Goal: Information Seeking & Learning: Learn about a topic

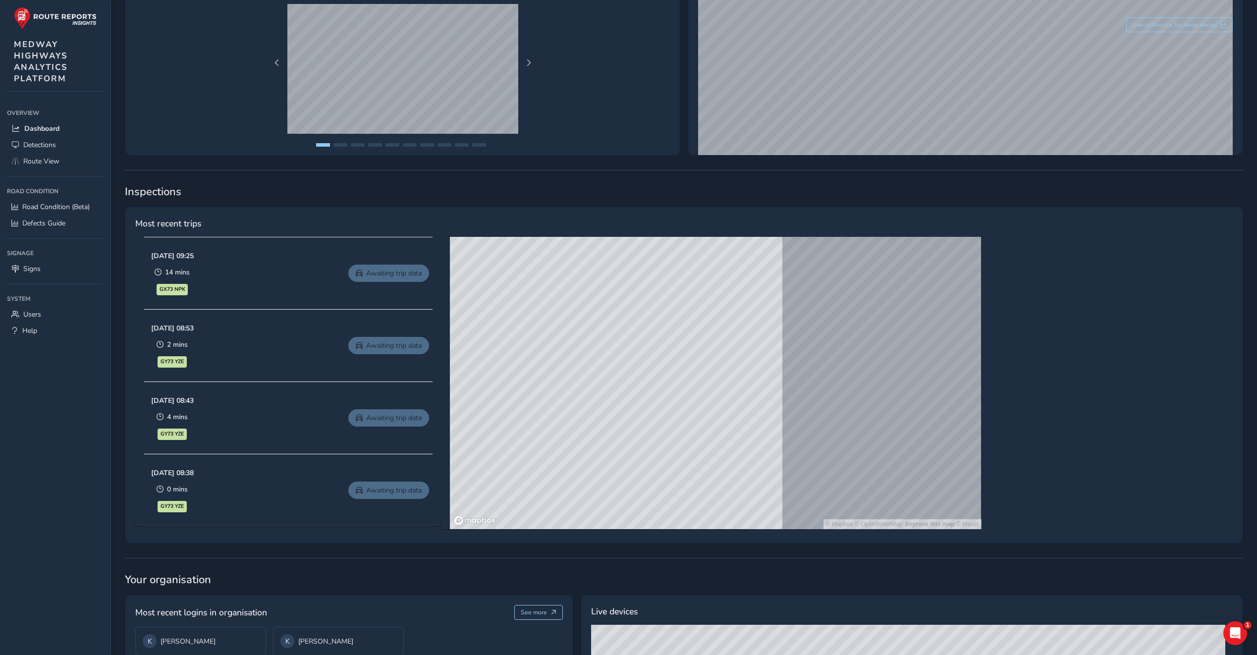
scroll to position [396, 0]
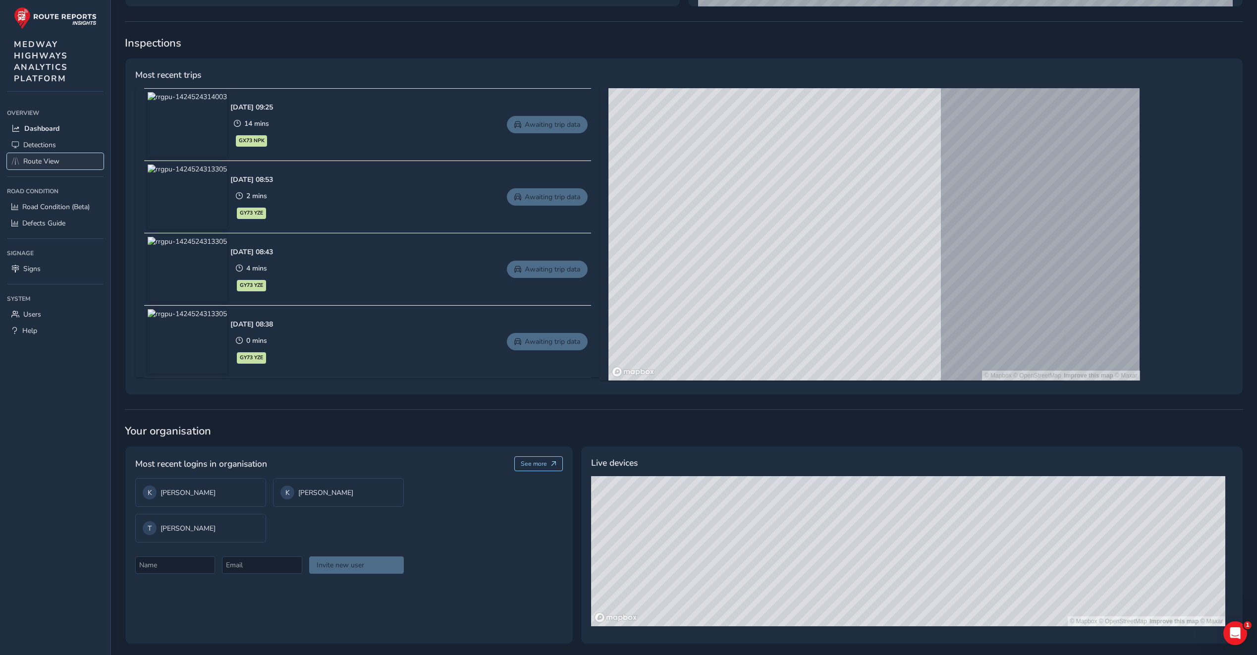
click at [56, 162] on span "Route View" at bounding box center [41, 161] width 36 height 9
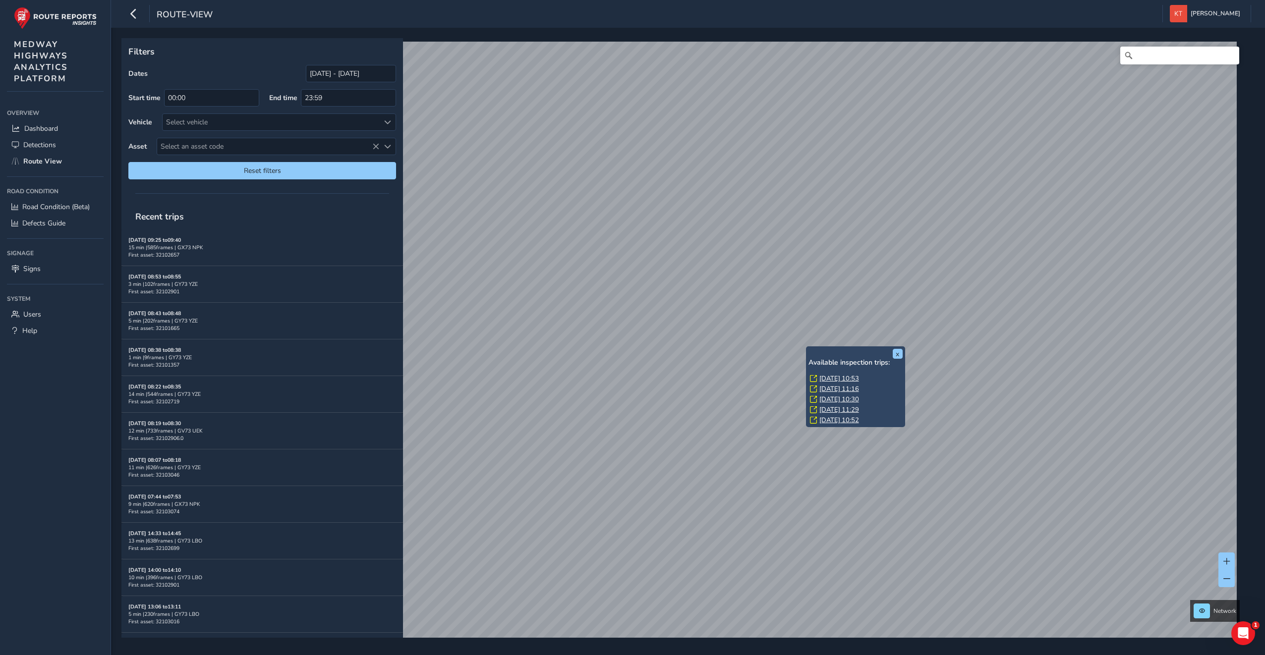
click at [827, 379] on link "[DATE] 10:53" at bounding box center [839, 378] width 40 height 9
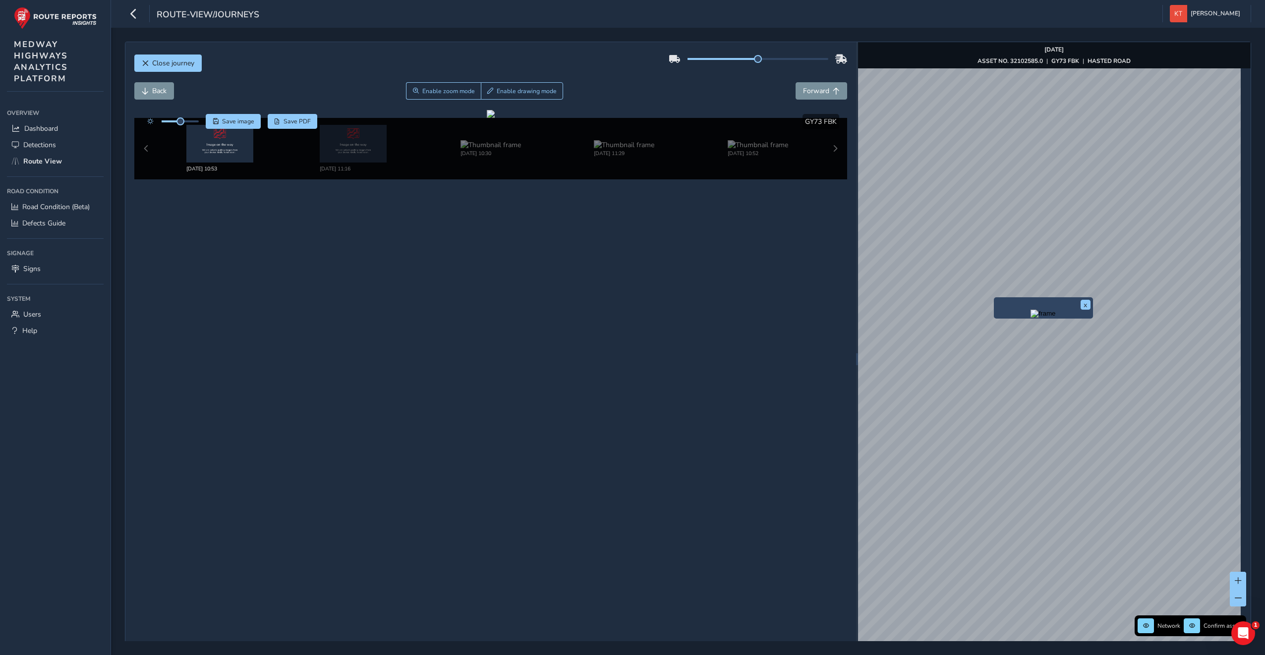
click at [1152, 329] on div "x Network Confirm assets [DATE] ASSET NO. 32102585.0 | GY73 FBK | HASTED ROAD ©…" at bounding box center [1054, 359] width 393 height 634
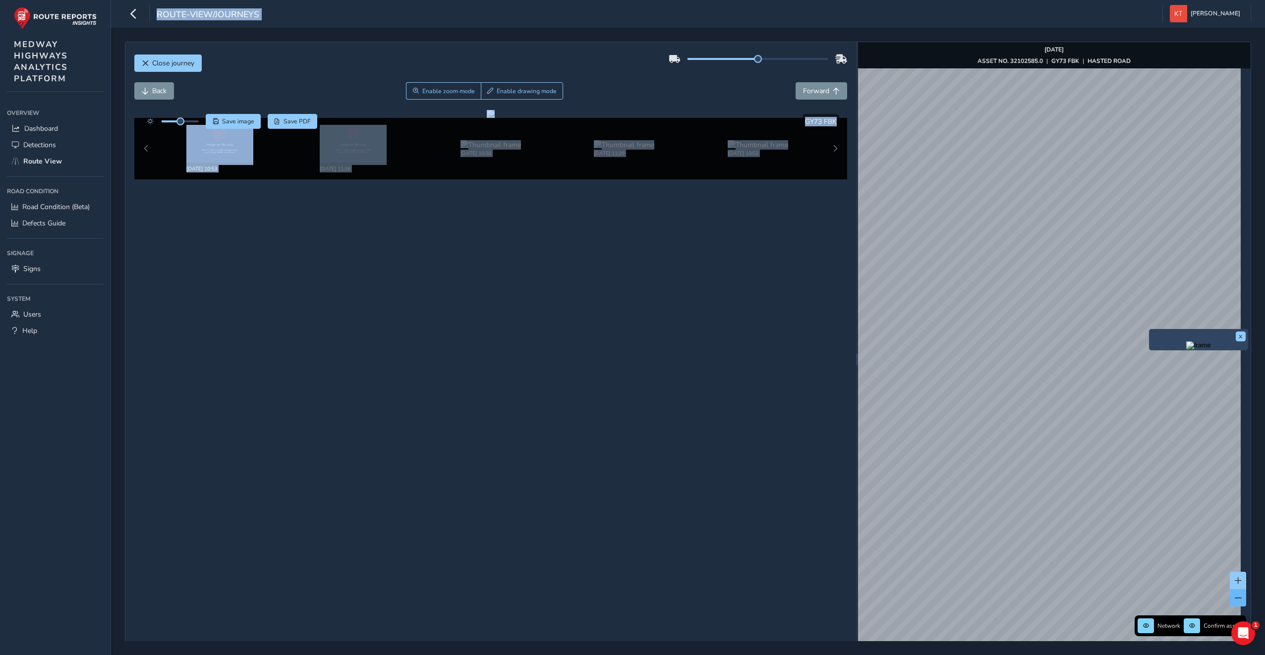
click at [1235, 595] on span at bounding box center [1238, 598] width 7 height 7
click at [1235, 600] on button at bounding box center [1238, 597] width 16 height 17
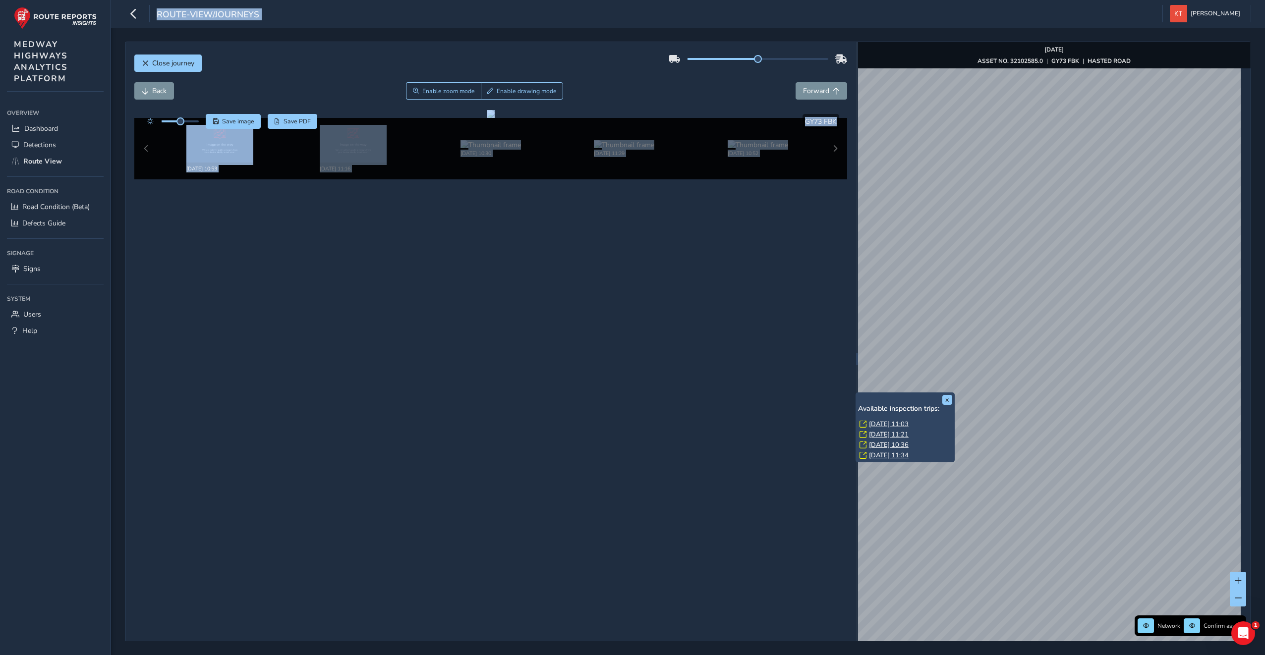
click at [857, 394] on div "x Available inspection trips: [DATE] 11:03 [DATE] 11:21 [DATE] 10:36 [DATE] 11:…" at bounding box center [904, 428] width 99 height 70
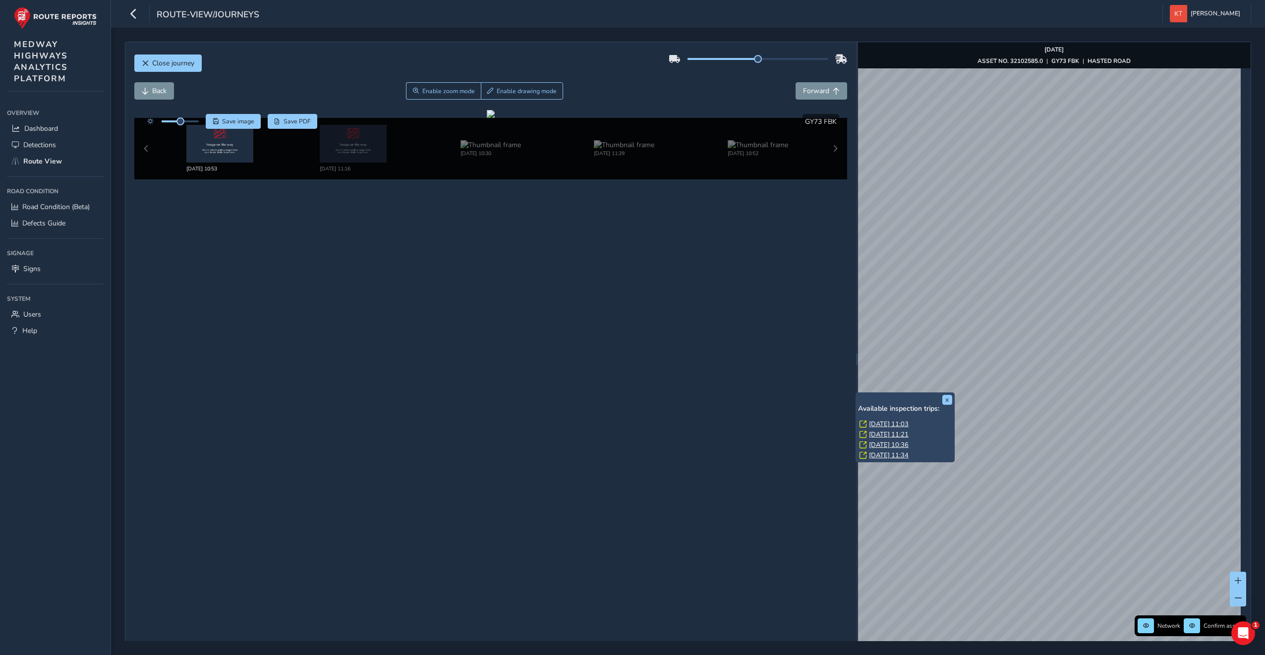
click at [890, 423] on link "[DATE] 11:03" at bounding box center [889, 424] width 40 height 9
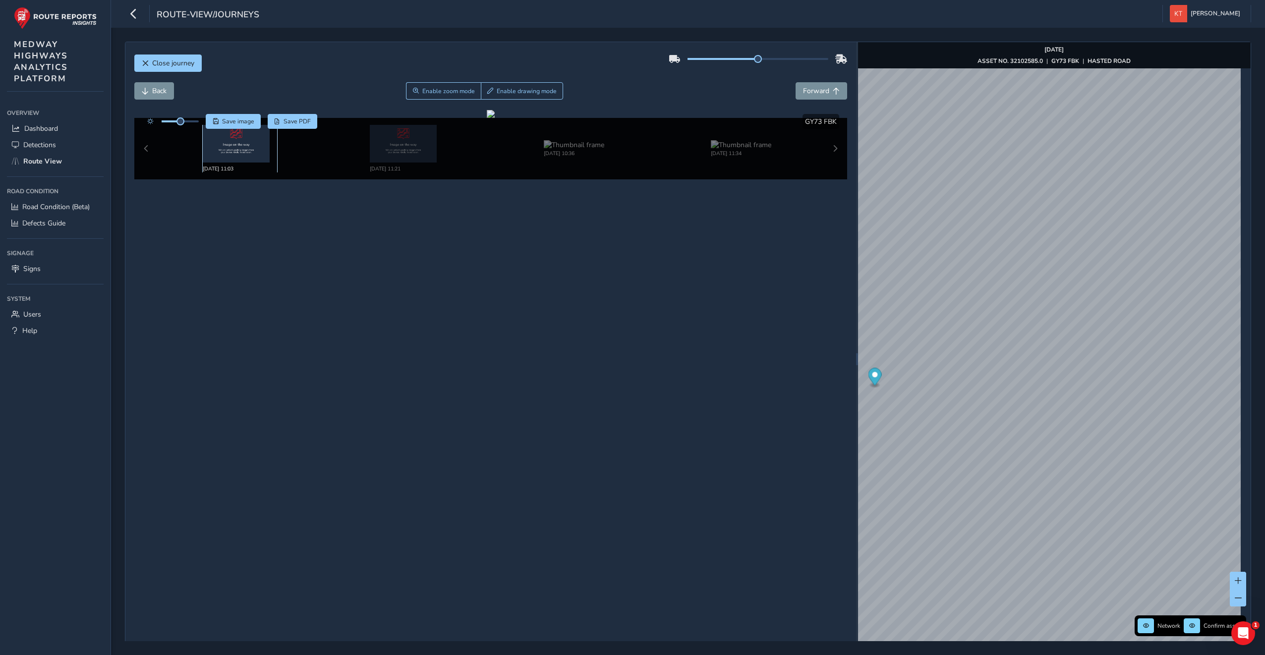
click at [232, 149] on img at bounding box center [236, 144] width 67 height 38
click at [551, 145] on img at bounding box center [574, 144] width 60 height 9
click at [546, 147] on img at bounding box center [574, 144] width 60 height 9
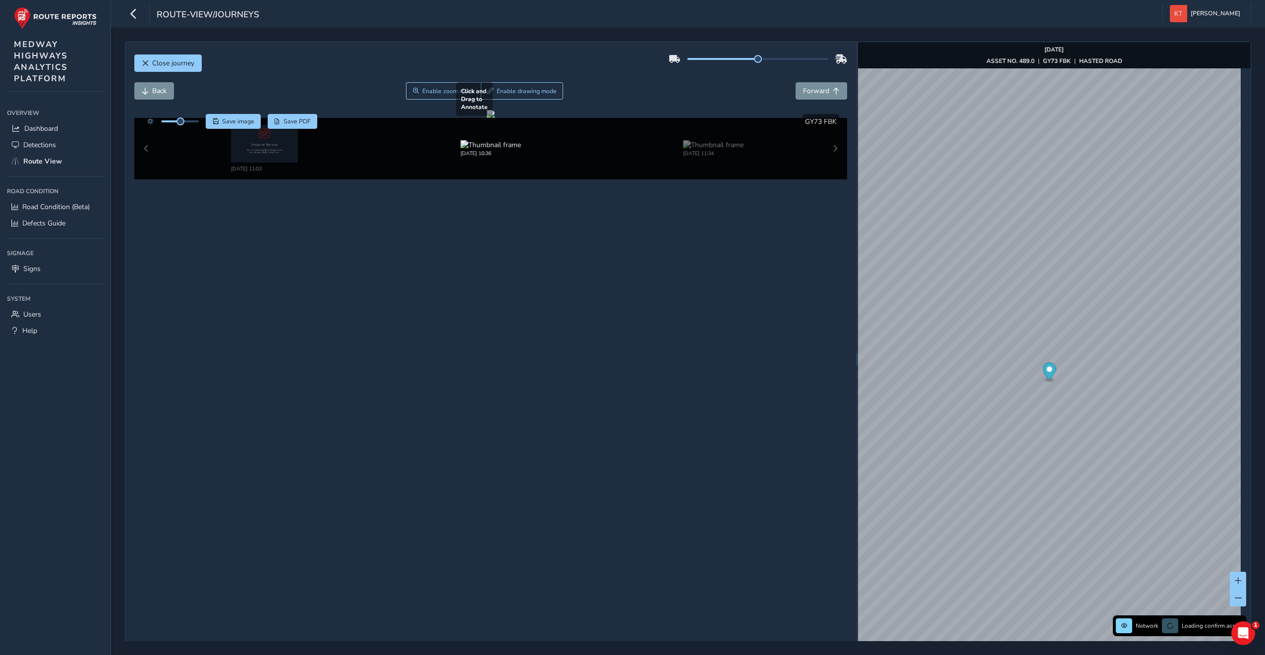
click at [487, 118] on div at bounding box center [491, 114] width 8 height 8
click at [712, 150] on img at bounding box center [713, 144] width 60 height 9
click at [487, 150] on img at bounding box center [490, 144] width 60 height 9
click at [487, 118] on div at bounding box center [491, 114] width 8 height 8
click at [481, 150] on img at bounding box center [490, 144] width 60 height 9
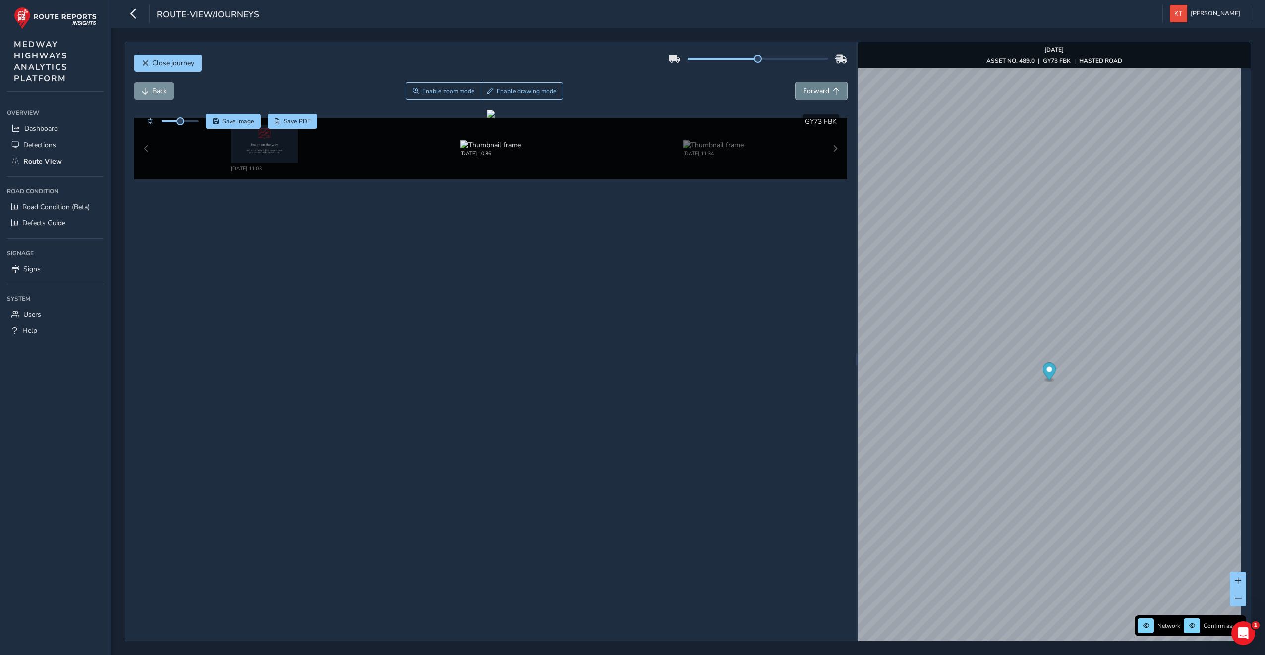
click at [821, 90] on span "Forward" at bounding box center [816, 90] width 26 height 9
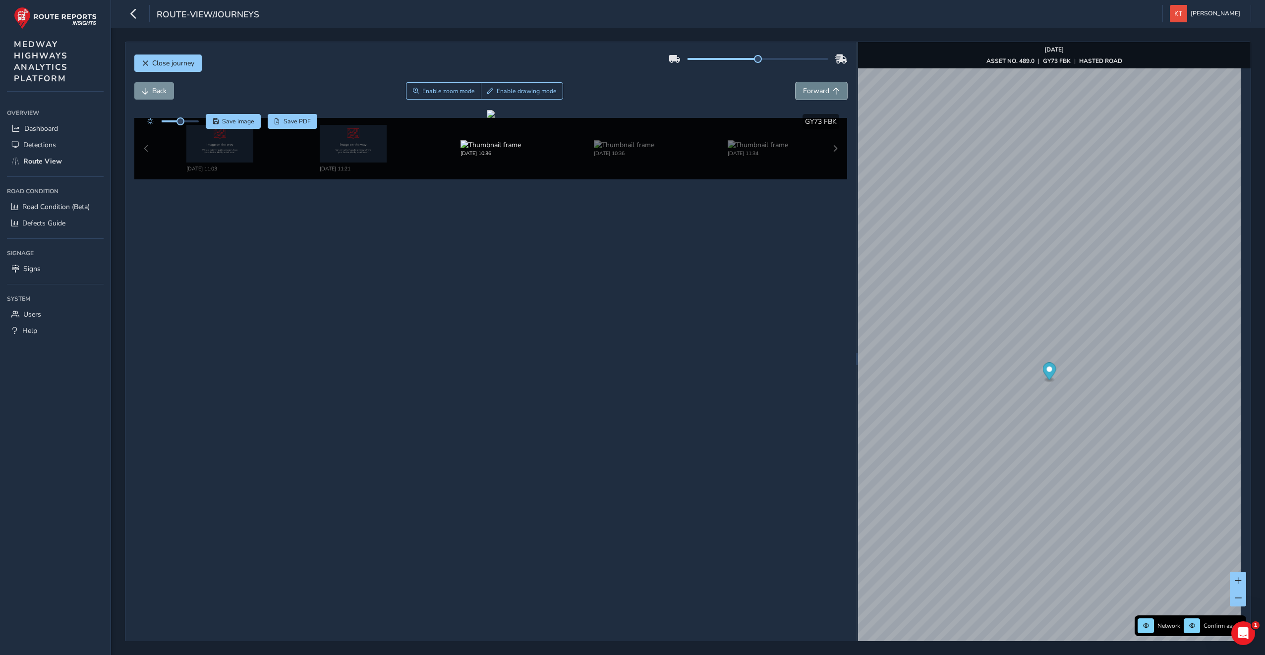
click at [821, 90] on span "Forward" at bounding box center [816, 90] width 26 height 9
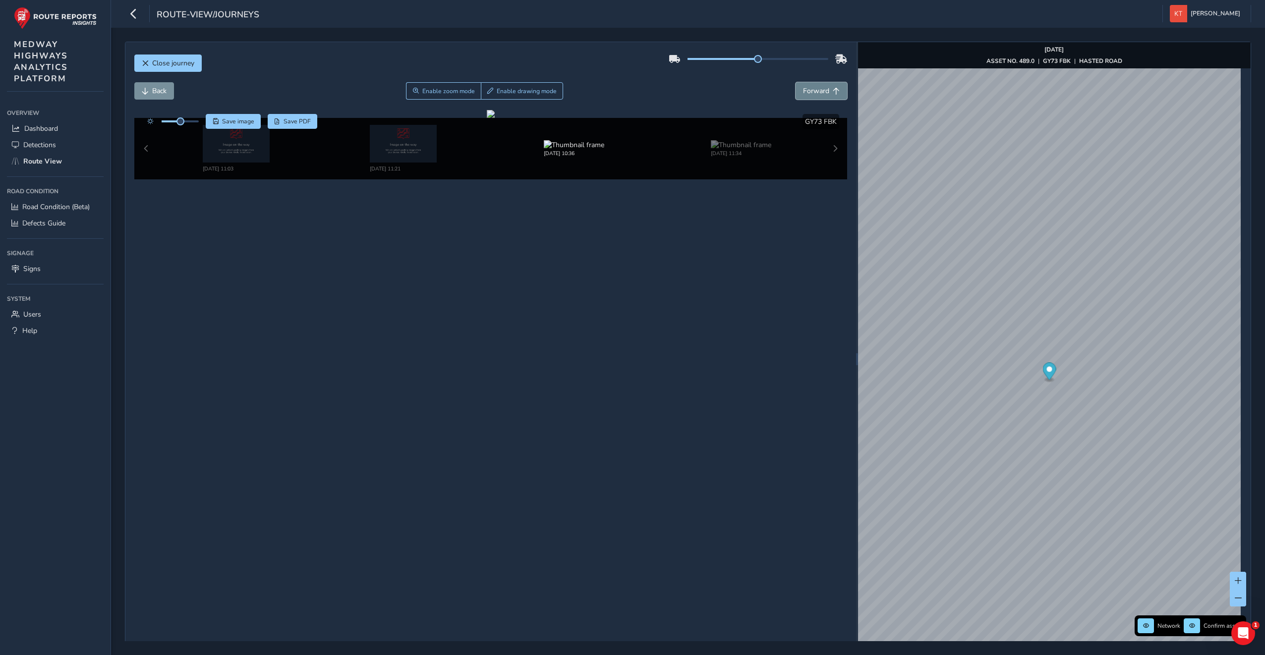
click at [821, 90] on span "Forward" at bounding box center [816, 90] width 26 height 9
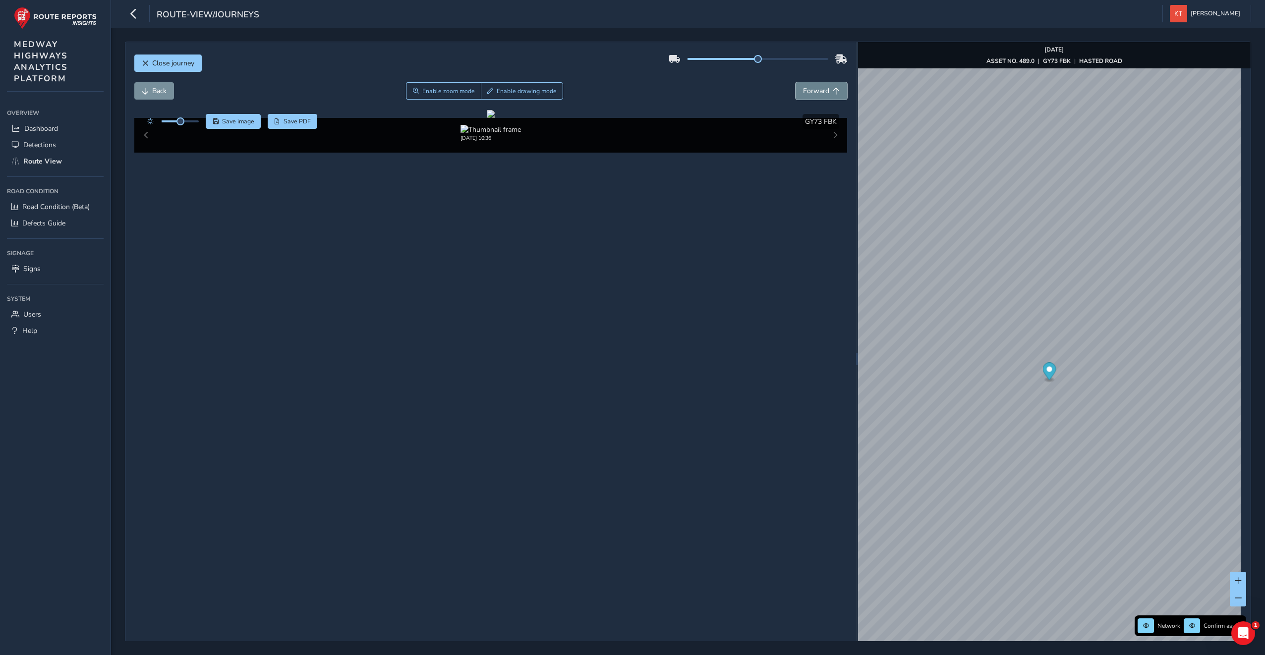
click at [821, 90] on span "Forward" at bounding box center [816, 90] width 26 height 9
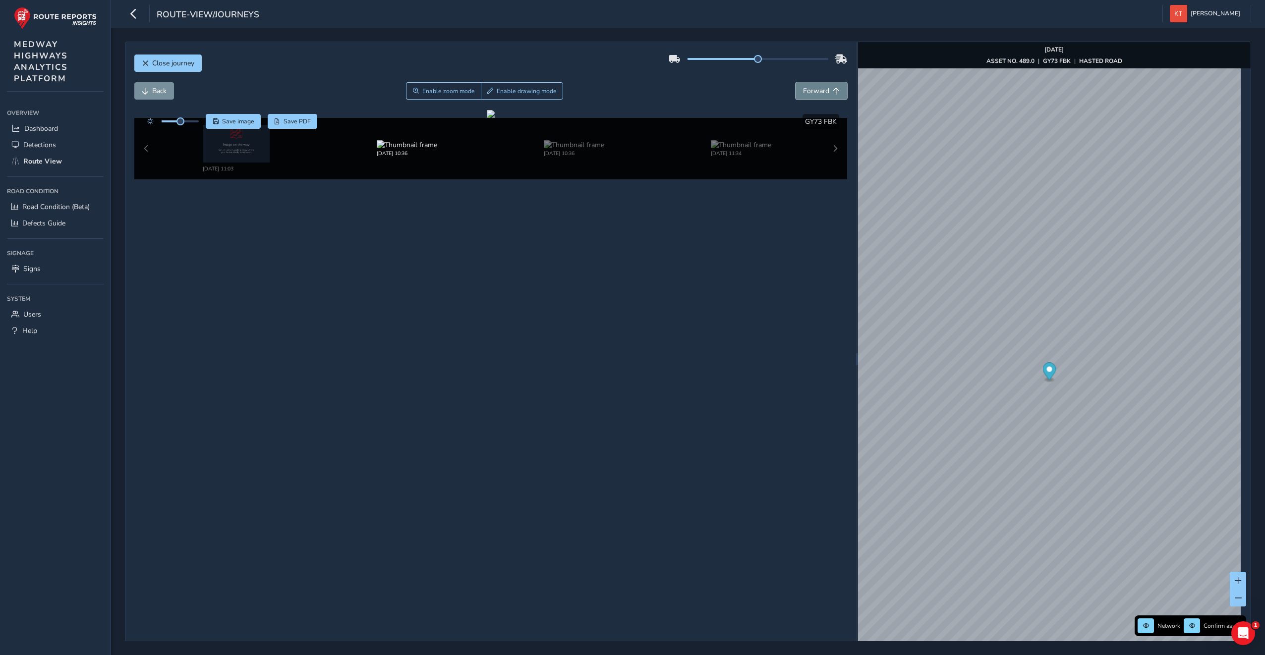
click at [821, 90] on span "Forward" at bounding box center [816, 90] width 26 height 9
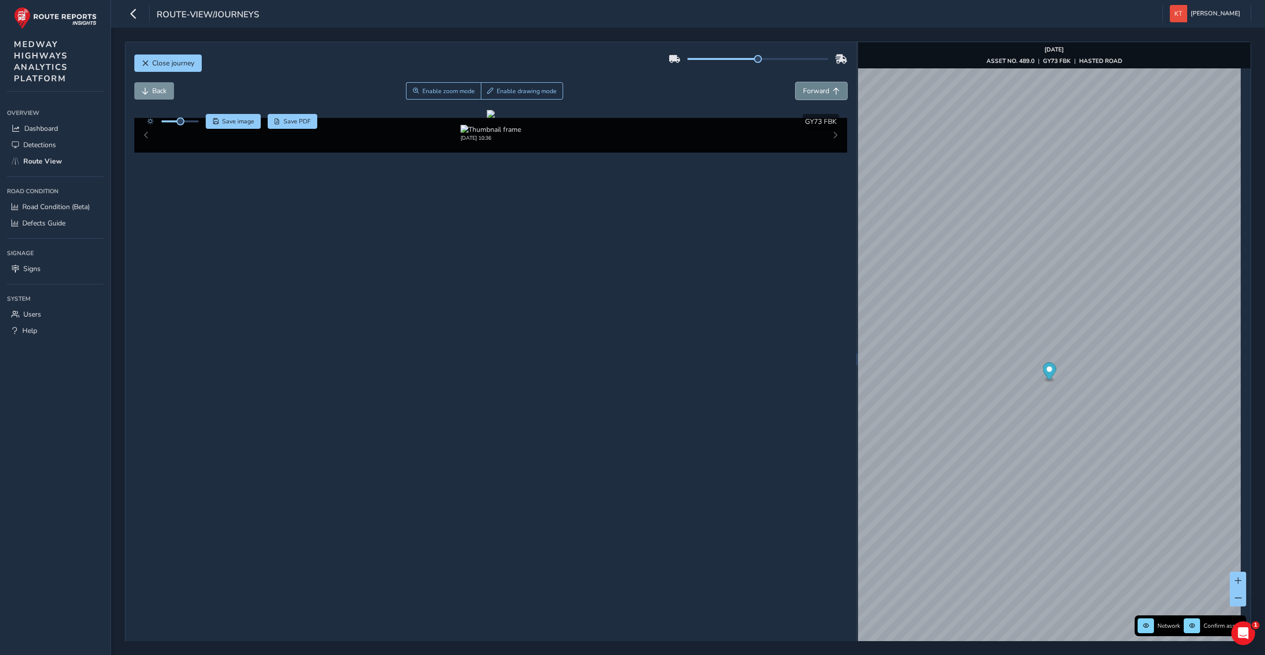
click at [821, 90] on span "Forward" at bounding box center [816, 90] width 26 height 9
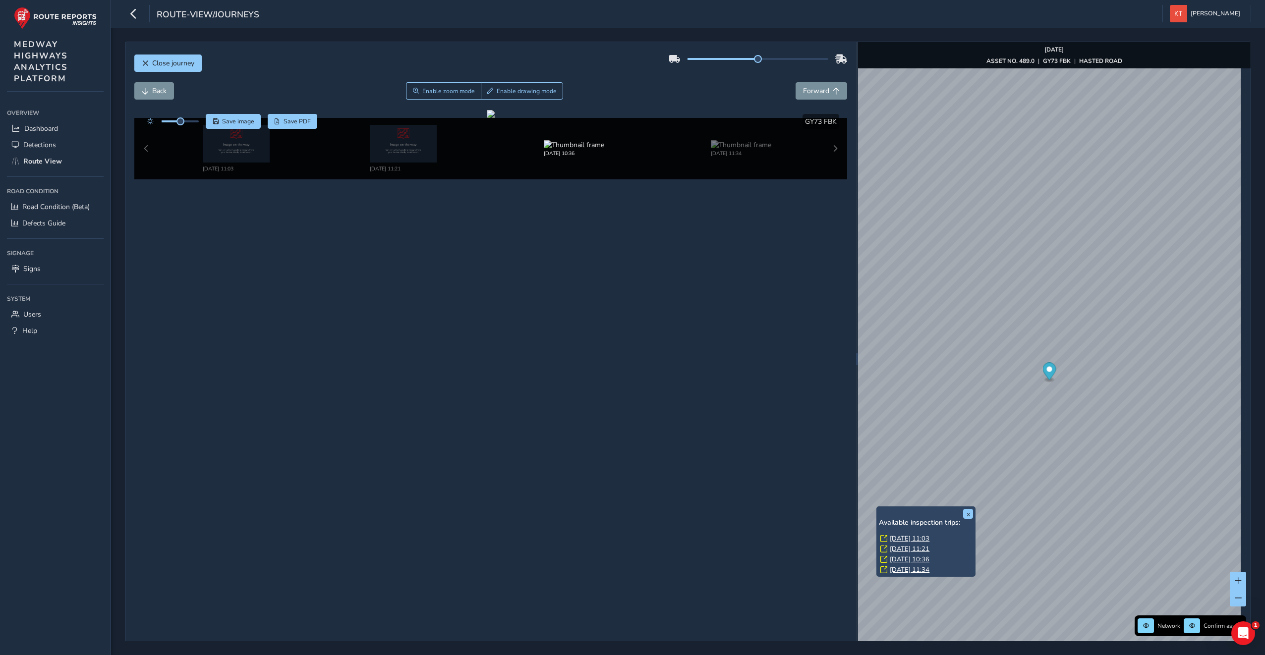
click at [876, 508] on div "x Available inspection trips: [DATE] 11:03 [DATE] 11:21 [DATE] 10:36 [DATE] 11:…" at bounding box center [925, 542] width 99 height 70
click at [911, 539] on link "[DATE] 11:03" at bounding box center [910, 538] width 40 height 9
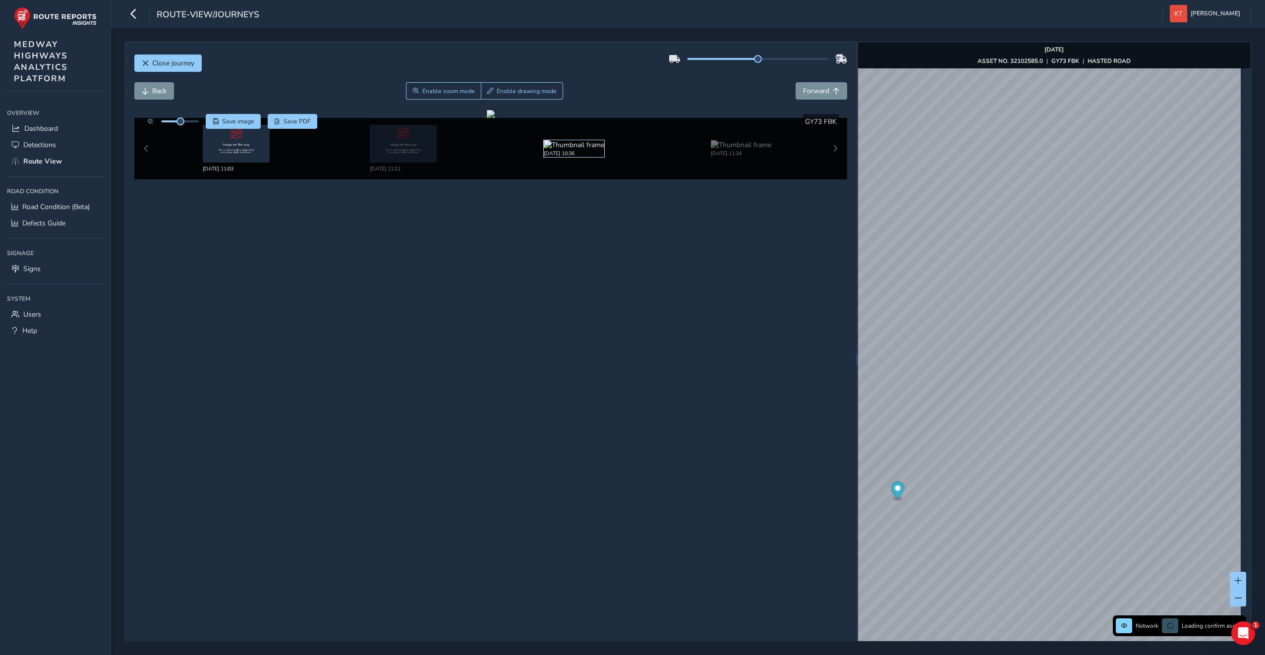
click at [547, 150] on img at bounding box center [574, 144] width 60 height 9
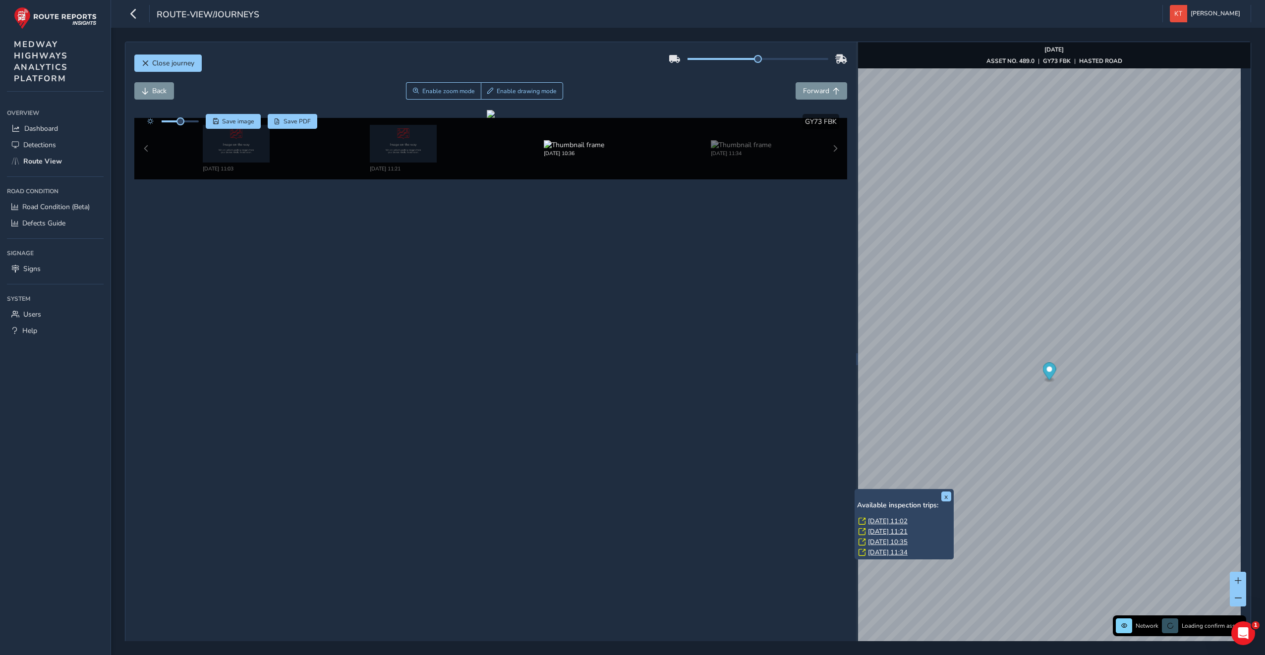
click at [857, 490] on div "x Available inspection trips: [DATE] 11:02 [DATE] 11:21 [DATE] 10:35 [DATE] 11:…" at bounding box center [903, 524] width 99 height 70
click at [870, 521] on link "[DATE] 11:02" at bounding box center [888, 521] width 40 height 9
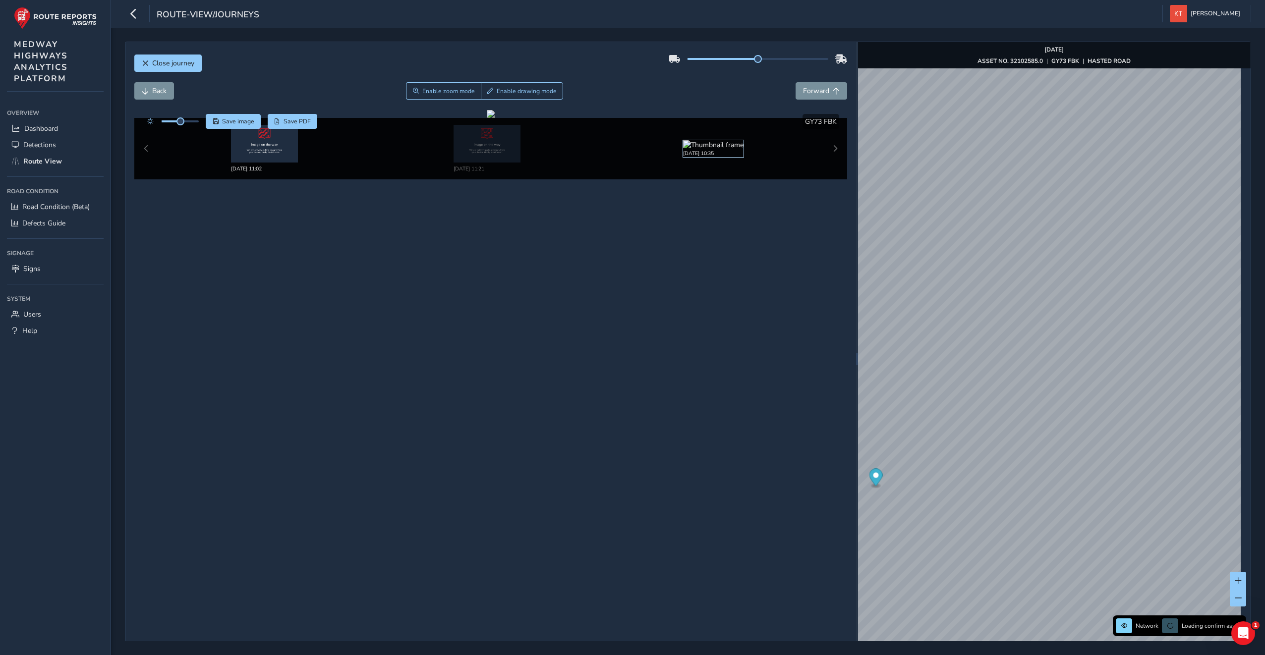
click at [683, 147] on img at bounding box center [713, 144] width 60 height 9
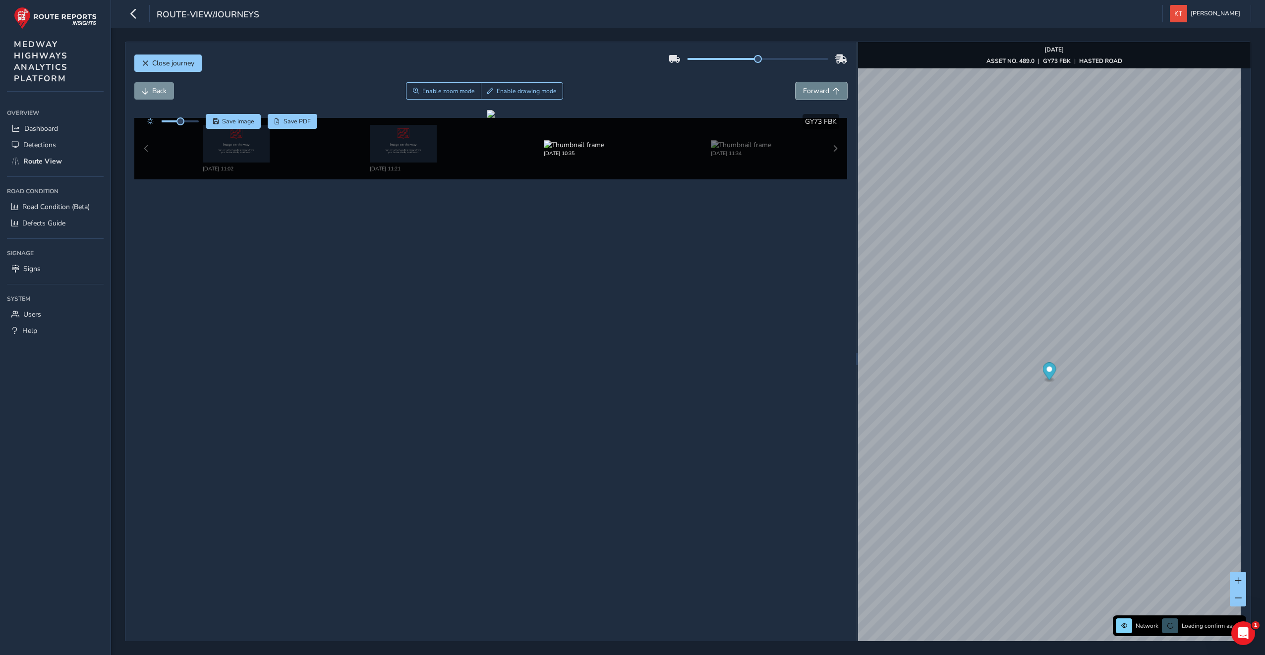
click at [821, 94] on span "Forward" at bounding box center [816, 90] width 26 height 9
click at [812, 91] on span "Forward" at bounding box center [816, 90] width 26 height 9
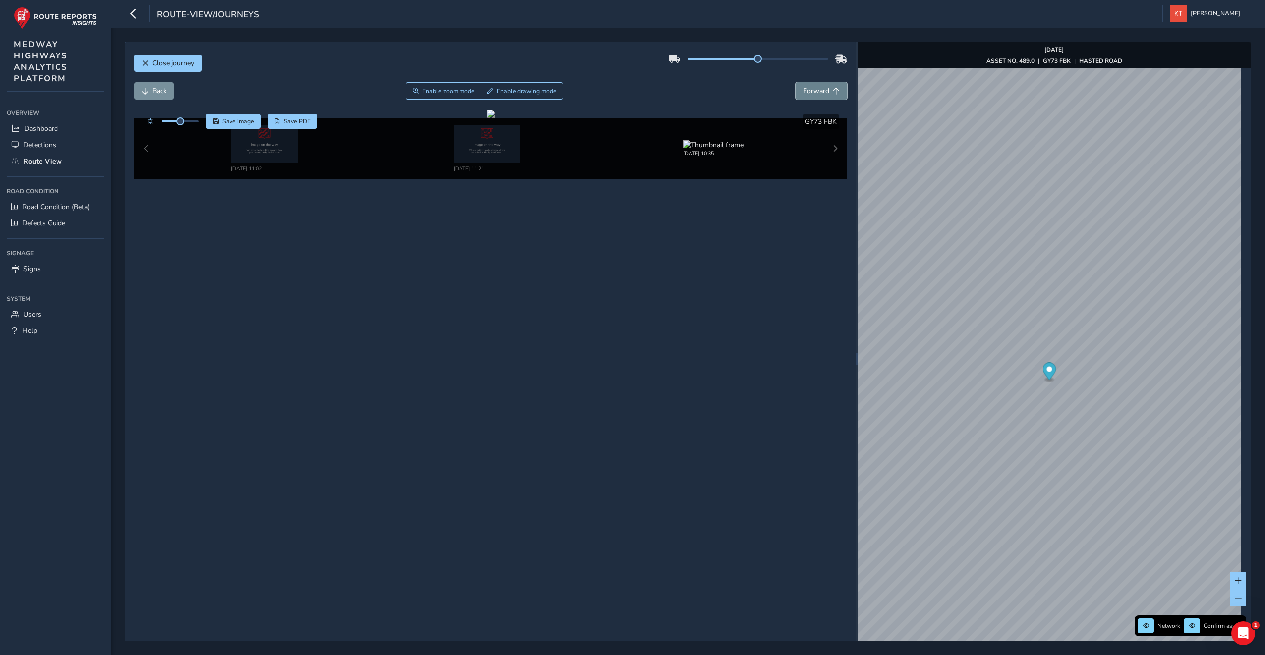
click at [807, 92] on span "Forward" at bounding box center [816, 90] width 26 height 9
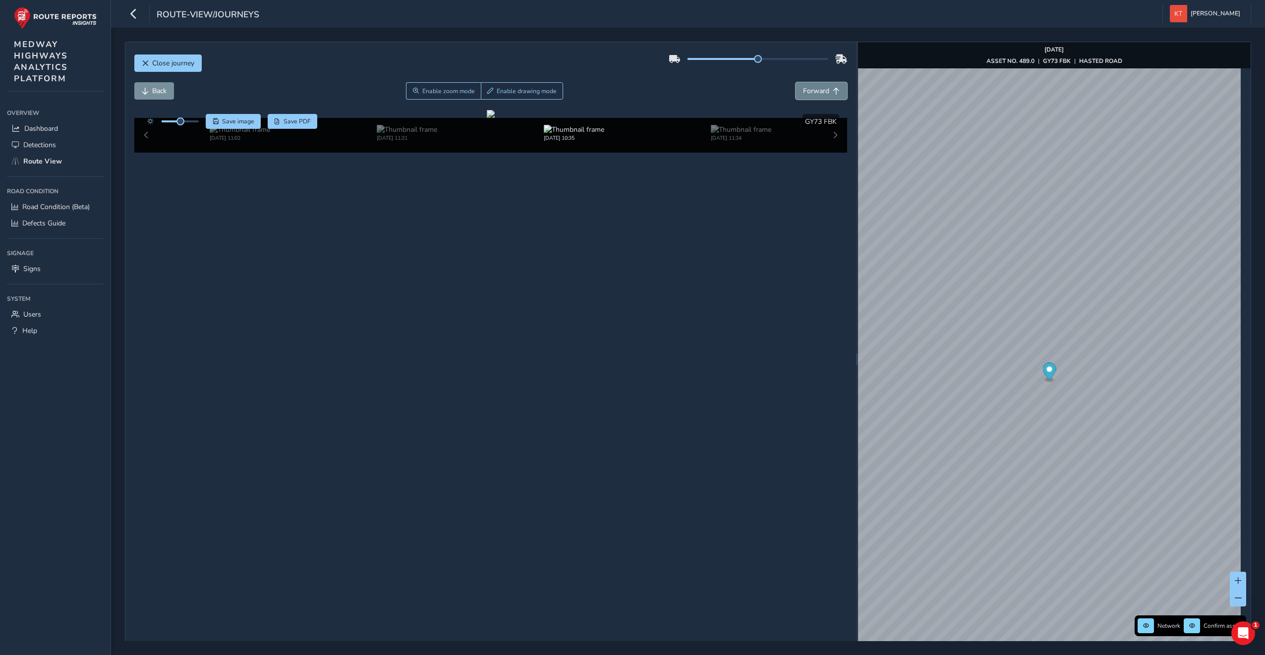
click at [807, 92] on span "Forward" at bounding box center [816, 90] width 26 height 9
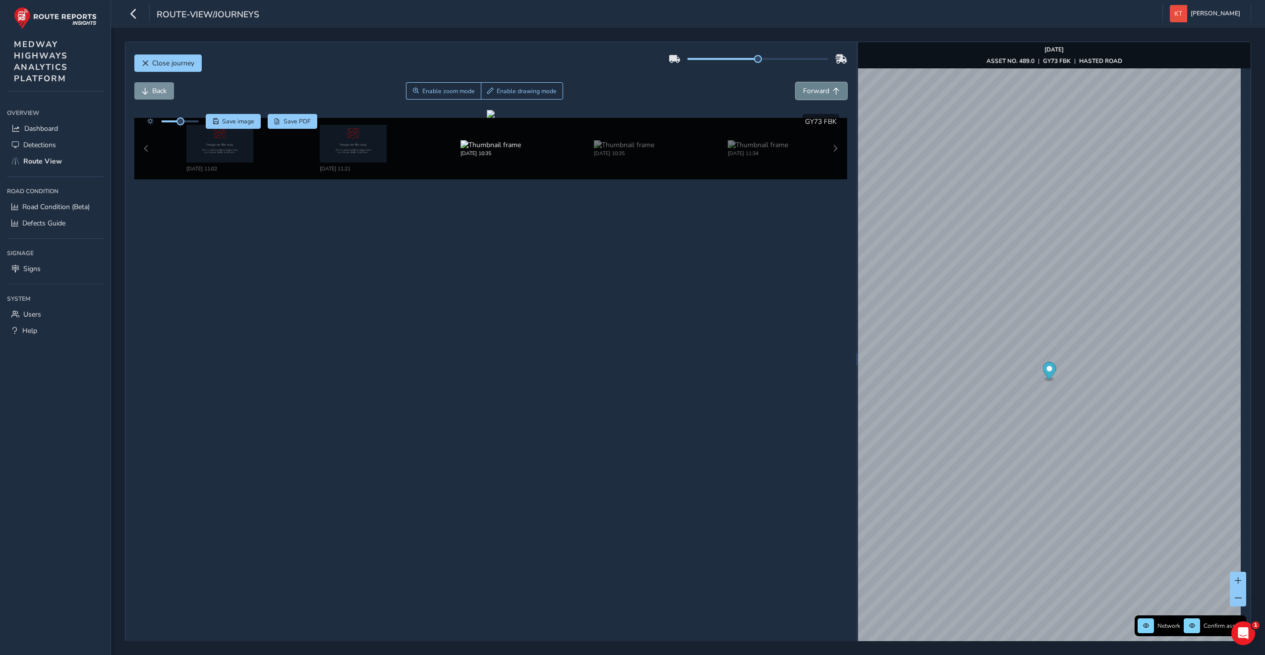
click at [807, 92] on span "Forward" at bounding box center [816, 90] width 26 height 9
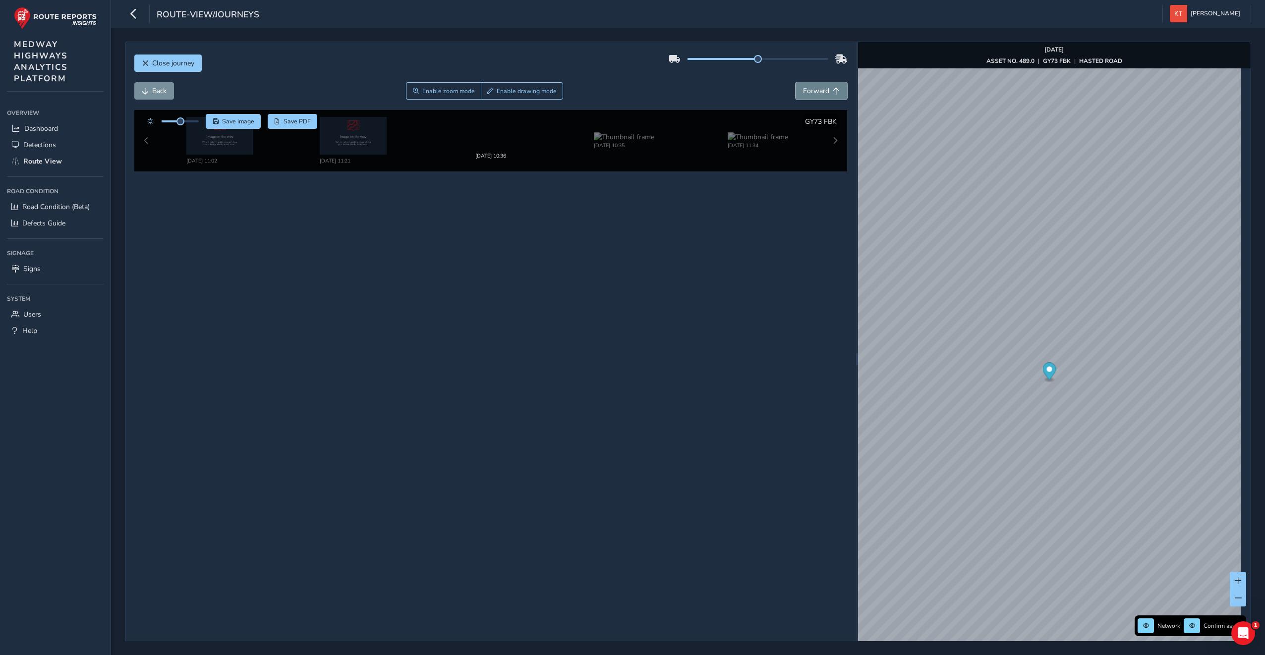
click at [807, 92] on span "Forward" at bounding box center [816, 90] width 26 height 9
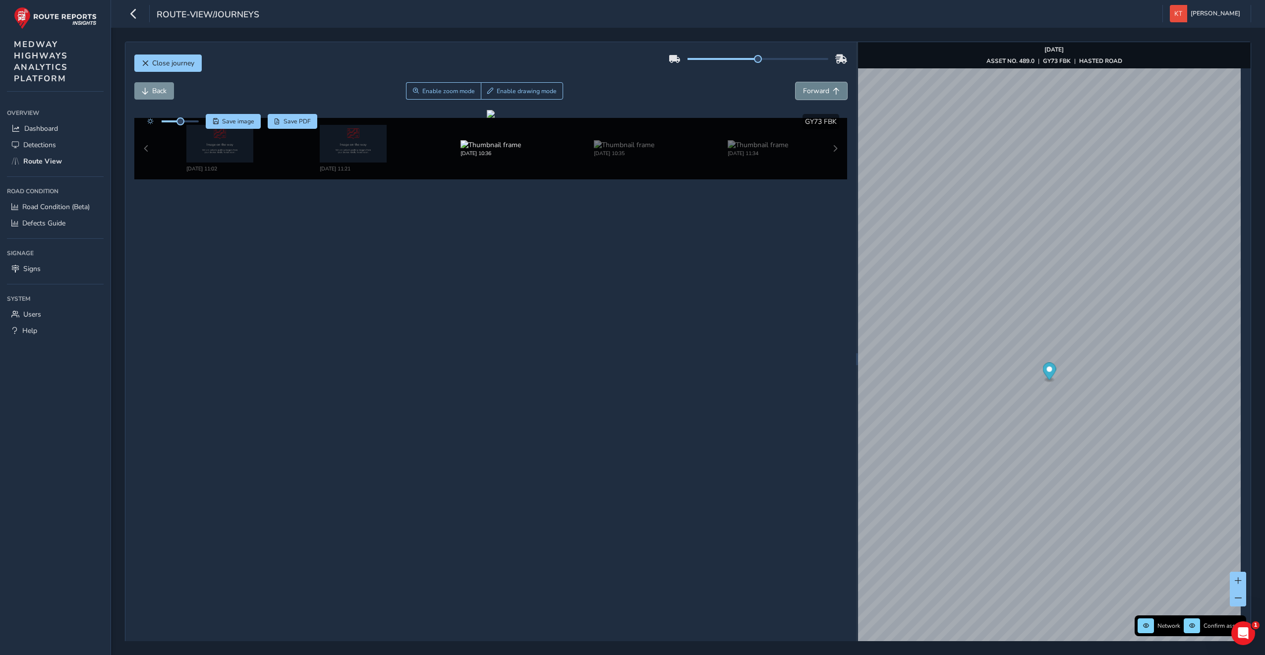
click at [807, 92] on span "Forward" at bounding box center [816, 90] width 26 height 9
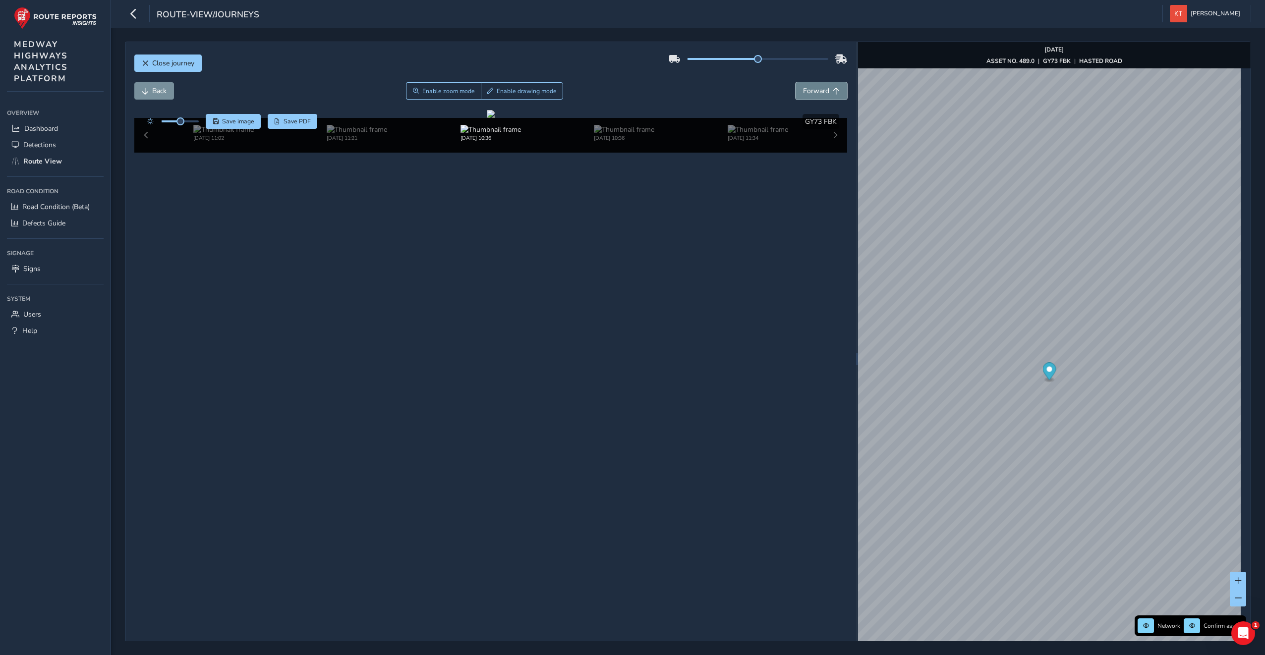
click at [807, 92] on span "Forward" at bounding box center [816, 90] width 26 height 9
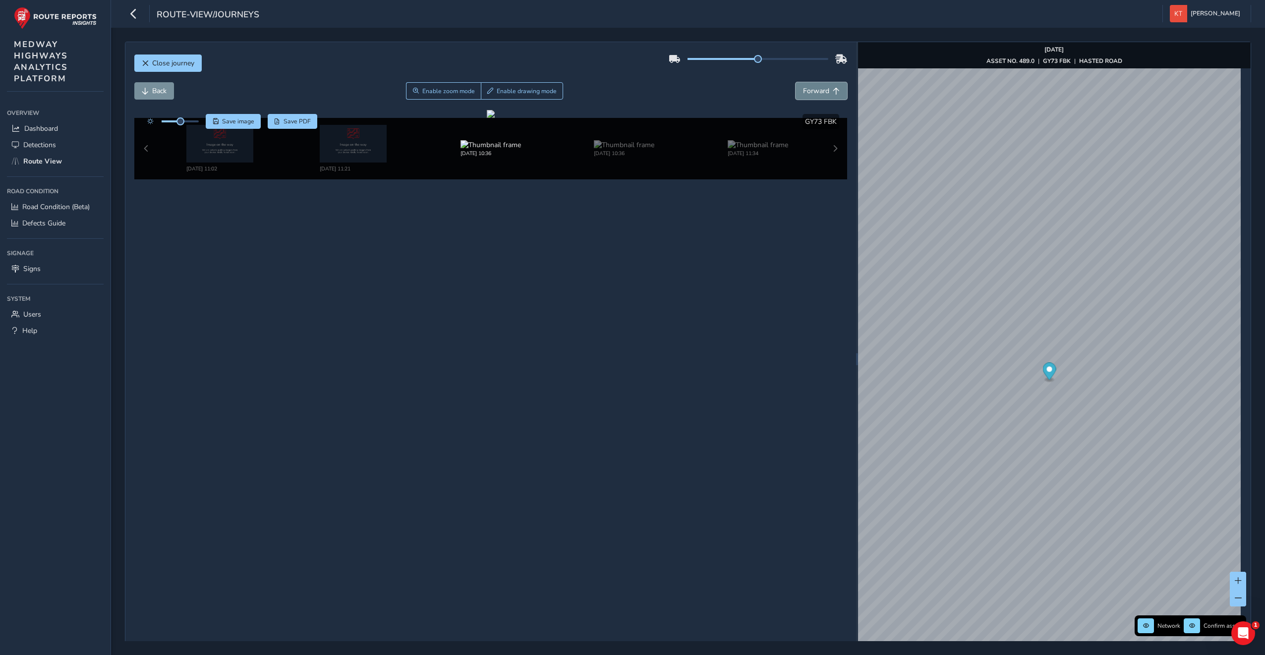
click at [807, 92] on span "Forward" at bounding box center [816, 90] width 26 height 9
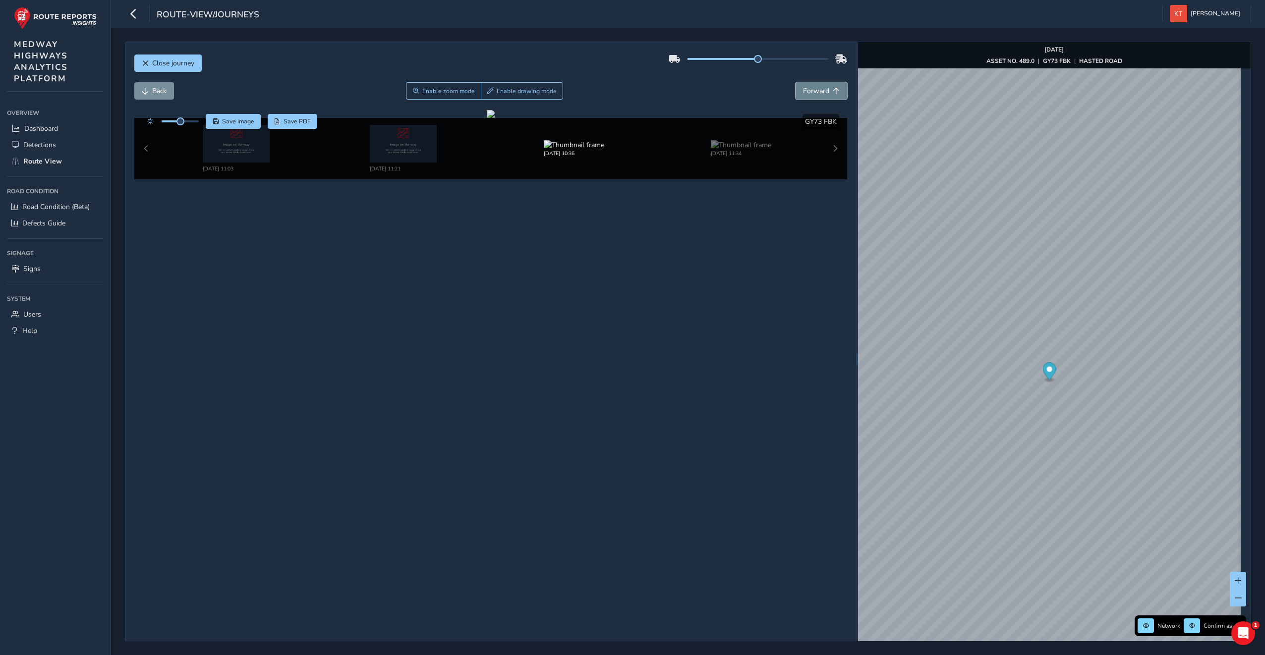
click at [807, 92] on span "Forward" at bounding box center [816, 90] width 26 height 9
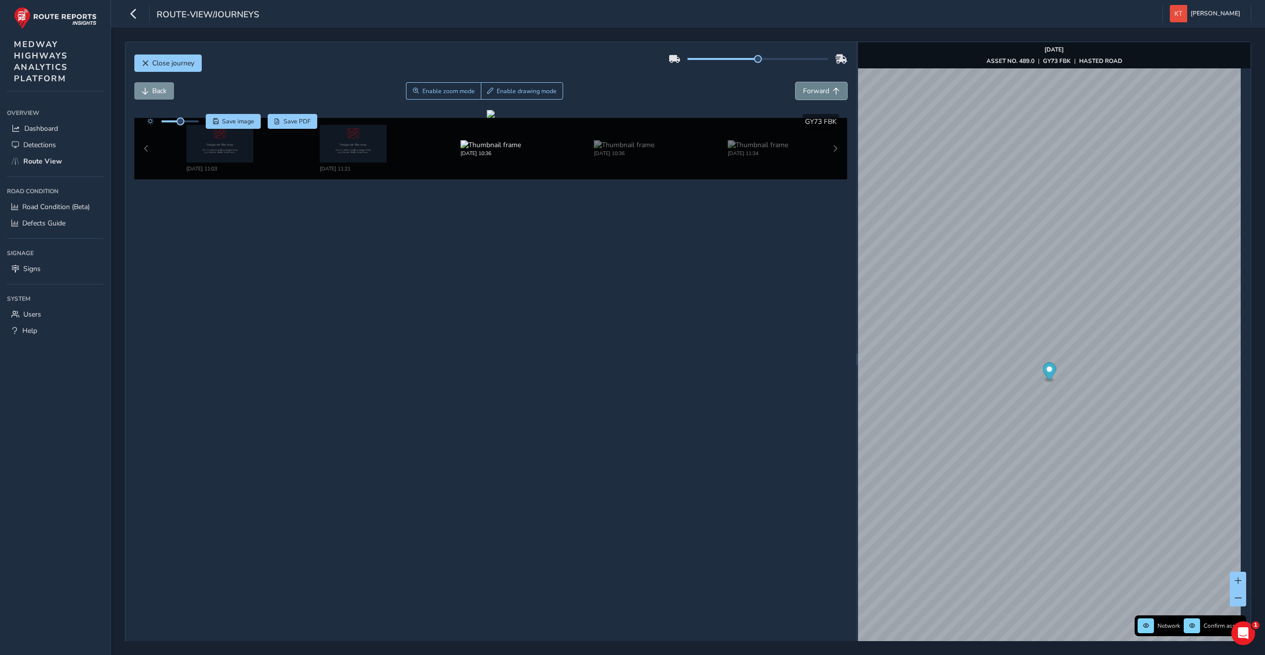
click at [807, 92] on span "Forward" at bounding box center [816, 90] width 26 height 9
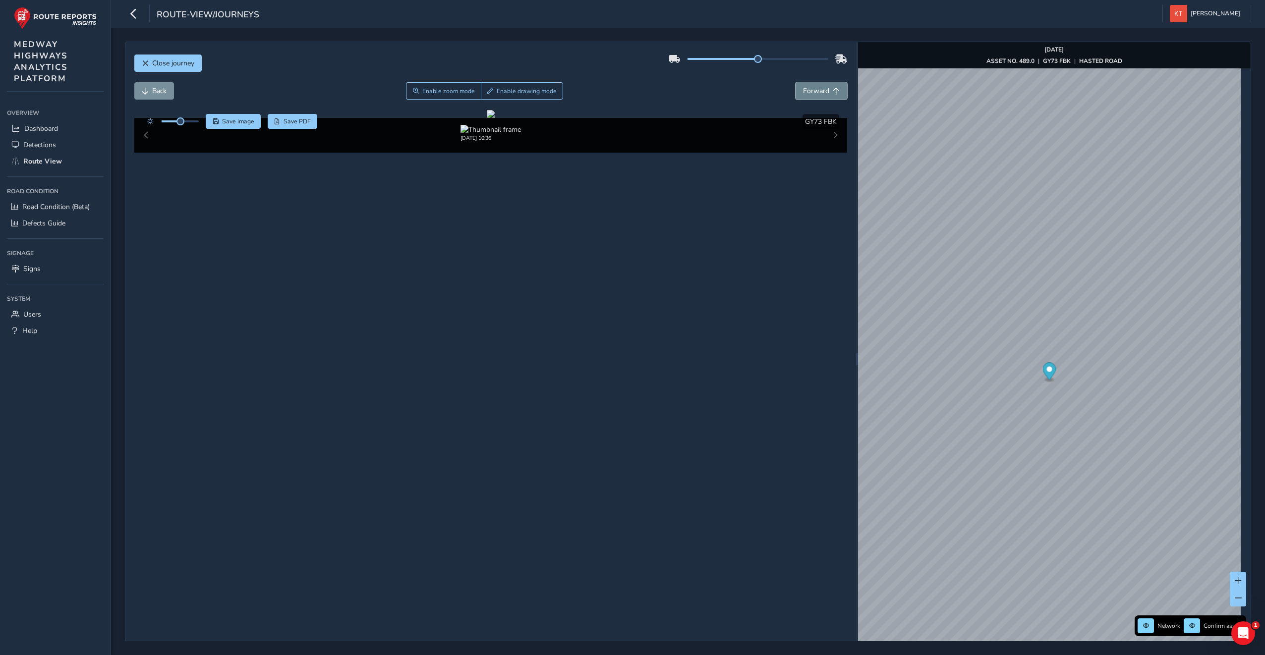
click at [807, 92] on span "Forward" at bounding box center [816, 90] width 26 height 9
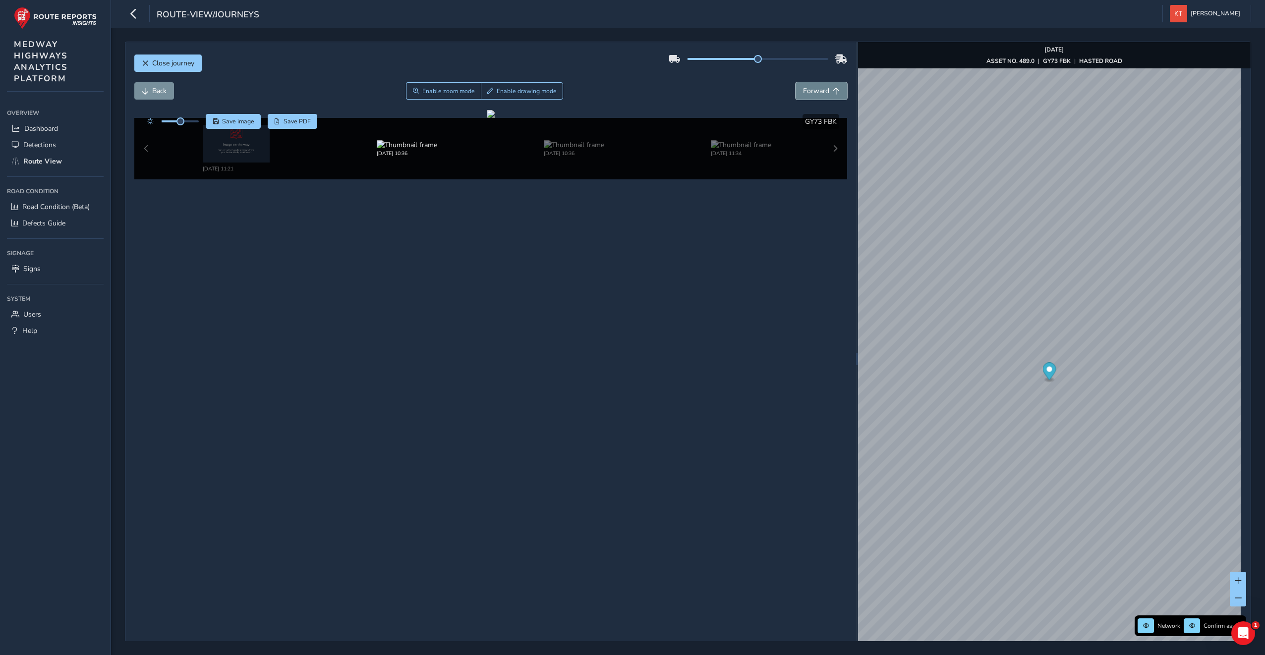
click at [807, 92] on span "Forward" at bounding box center [816, 90] width 26 height 9
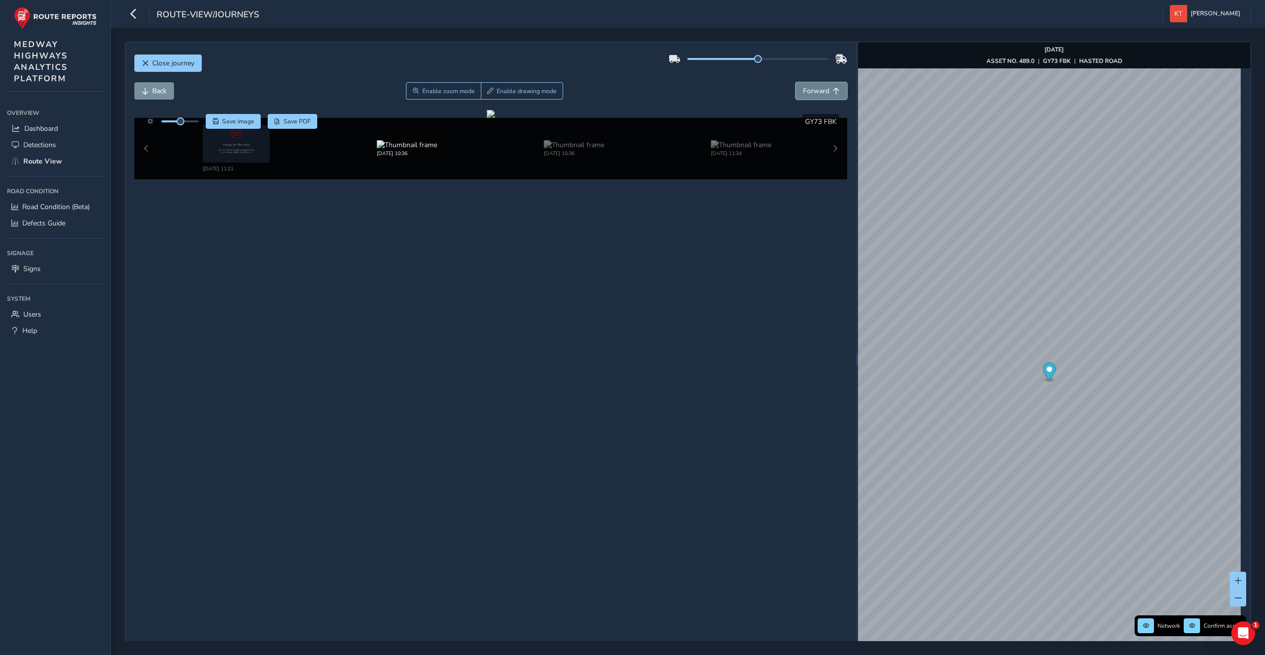
click at [807, 92] on span "Forward" at bounding box center [816, 90] width 26 height 9
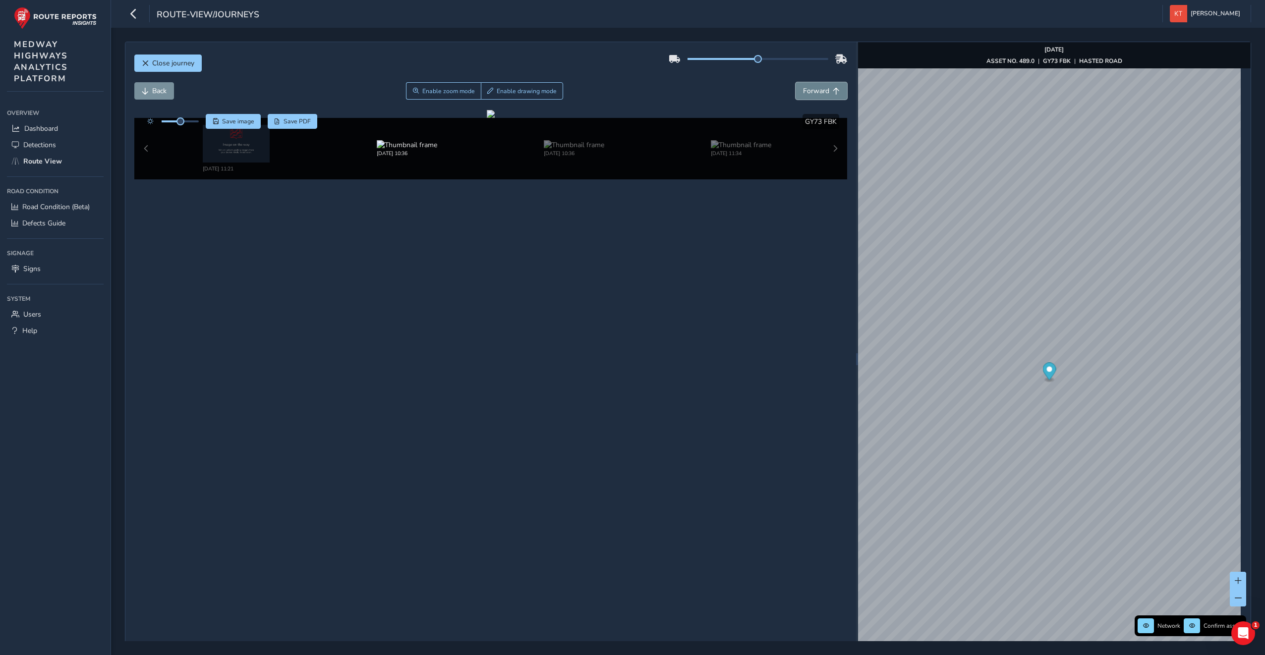
click at [807, 92] on span "Forward" at bounding box center [816, 90] width 26 height 9
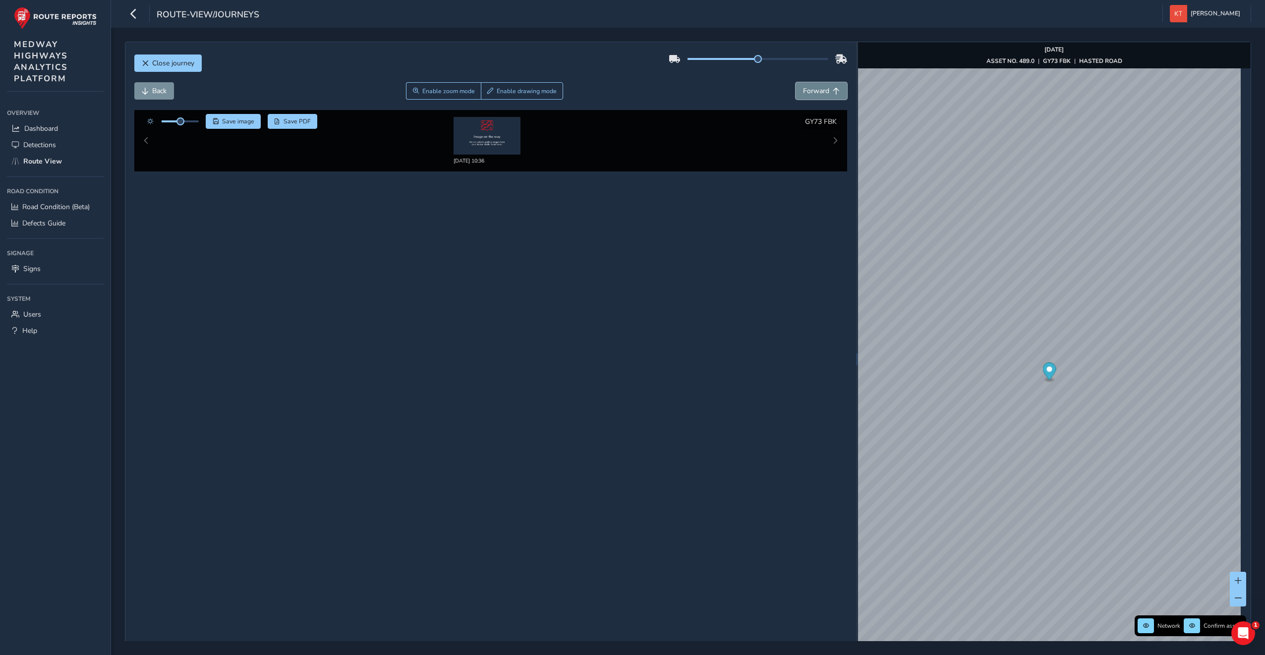
click at [807, 92] on span "Forward" at bounding box center [816, 90] width 26 height 9
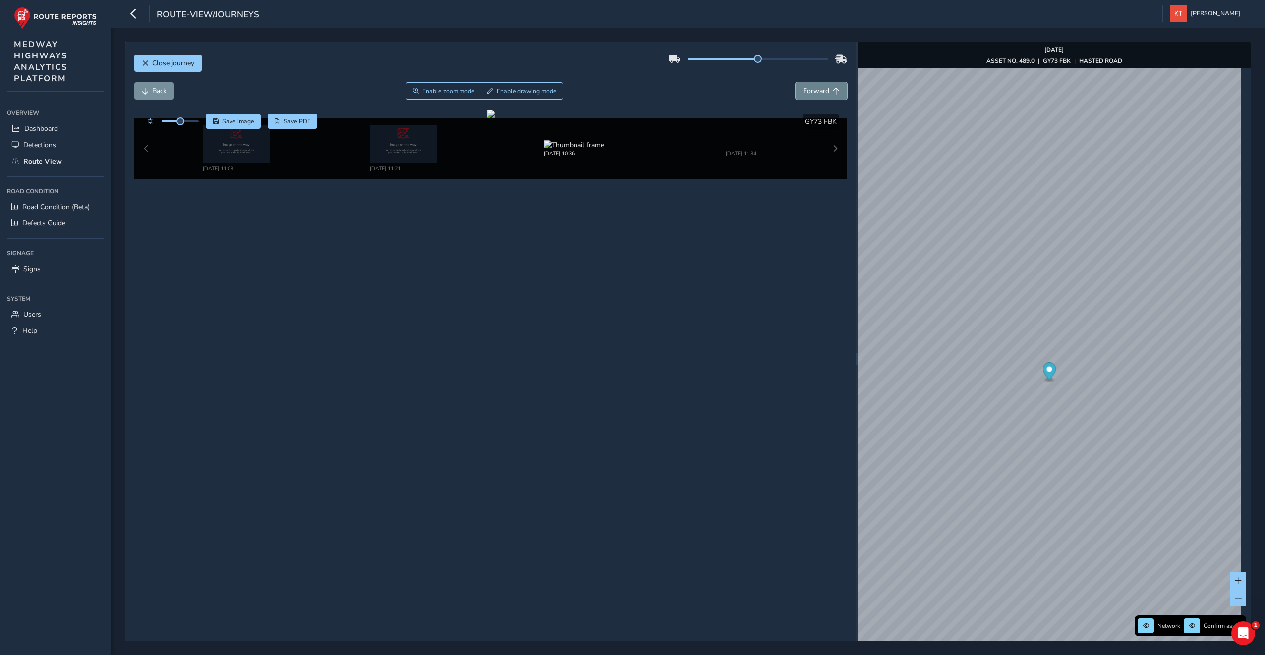
click at [807, 92] on span "Forward" at bounding box center [816, 90] width 26 height 9
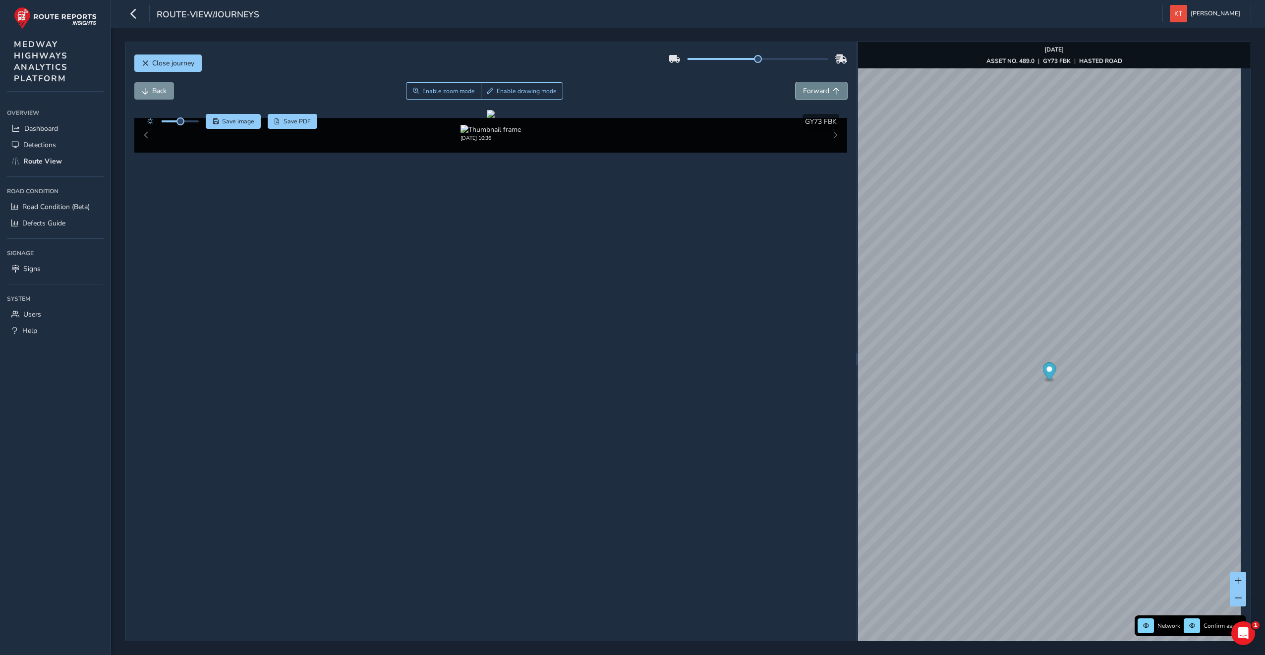
click at [807, 92] on span "Forward" at bounding box center [816, 90] width 26 height 9
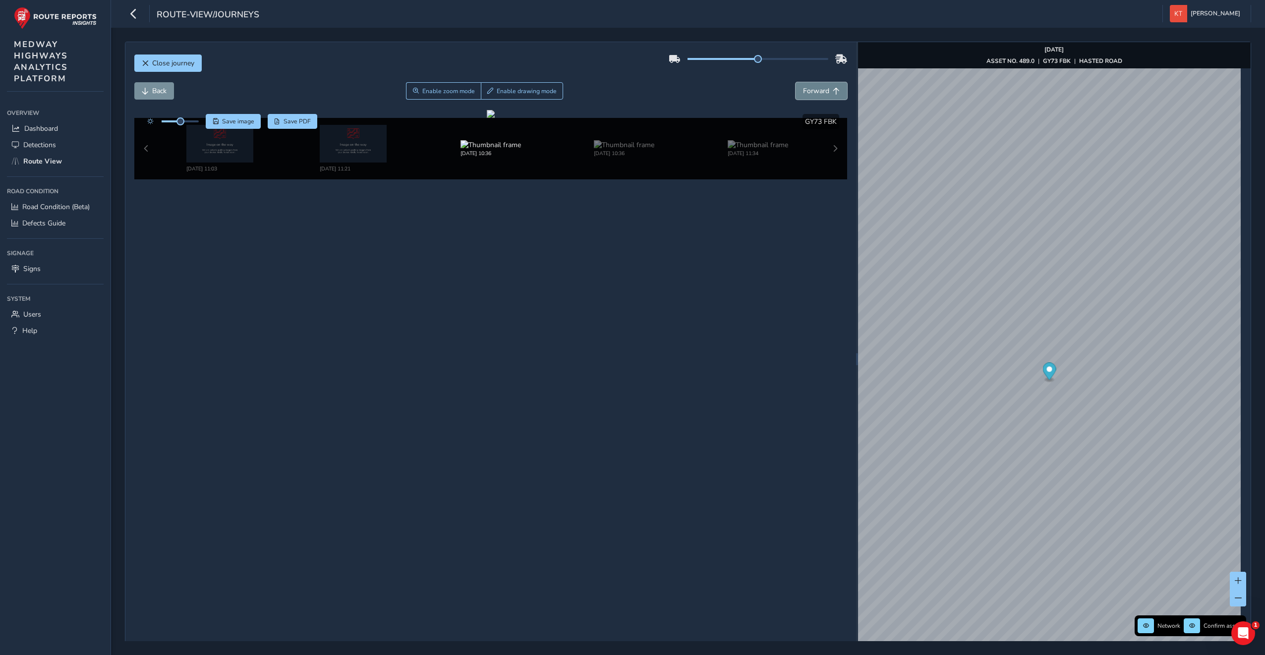
click at [807, 92] on span "Forward" at bounding box center [816, 90] width 26 height 9
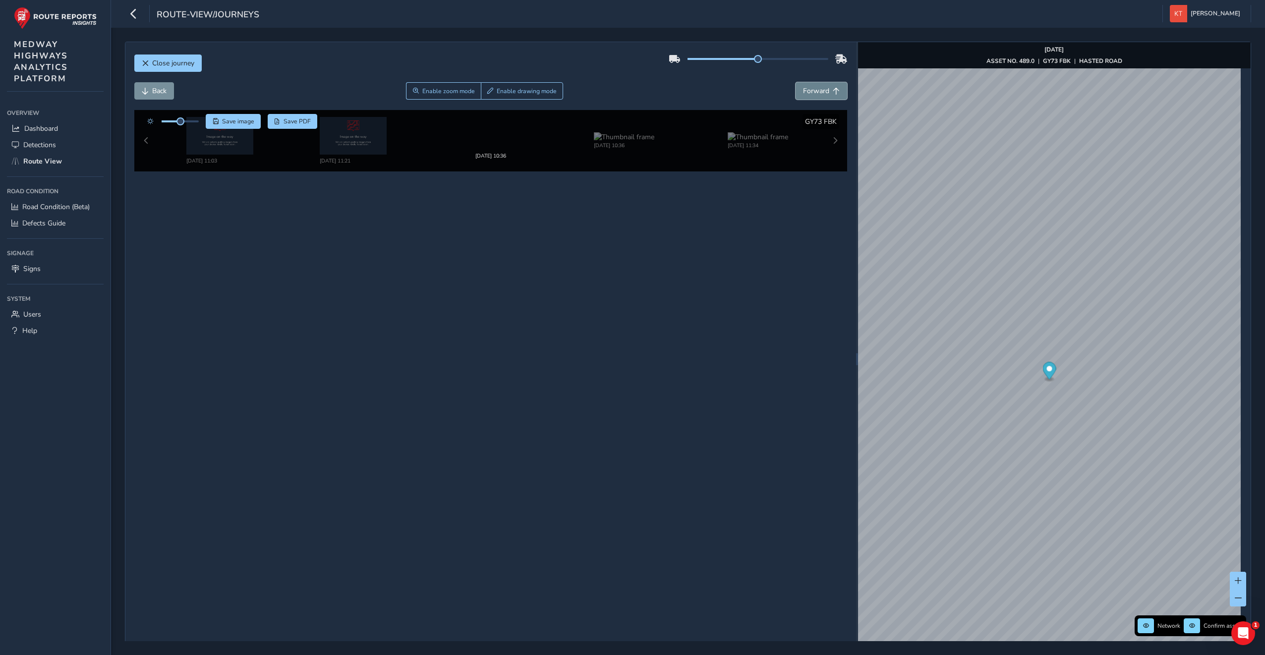
click at [807, 92] on span "Forward" at bounding box center [816, 90] width 26 height 9
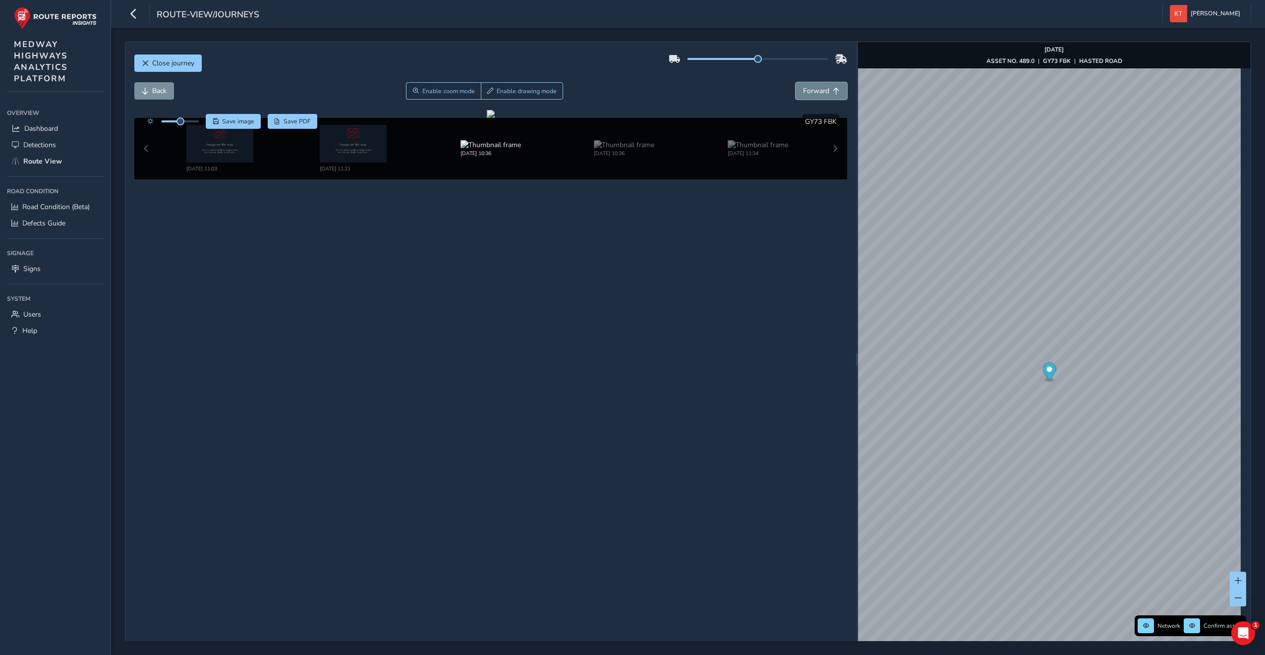
click at [807, 92] on span "Forward" at bounding box center [816, 90] width 26 height 9
click at [807, 91] on span "Forward" at bounding box center [816, 90] width 26 height 9
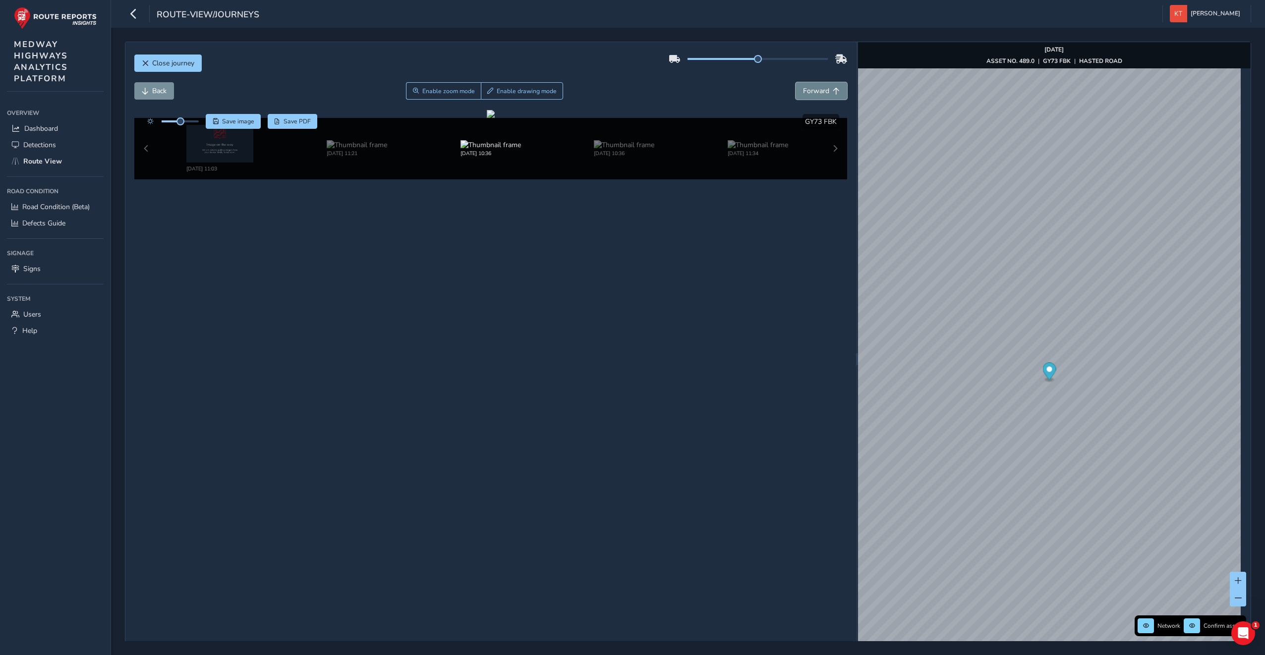
click at [807, 91] on span "Forward" at bounding box center [816, 90] width 26 height 9
click at [806, 92] on span "Forward" at bounding box center [816, 90] width 26 height 9
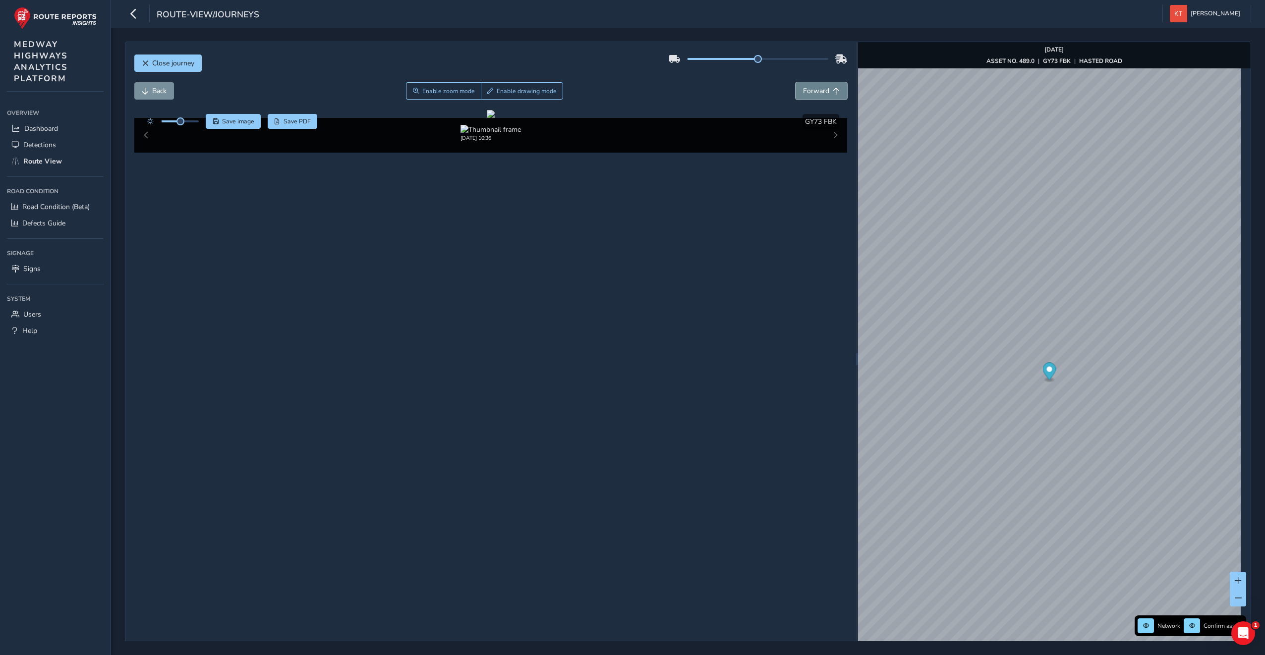
click at [806, 92] on span "Forward" at bounding box center [816, 90] width 26 height 9
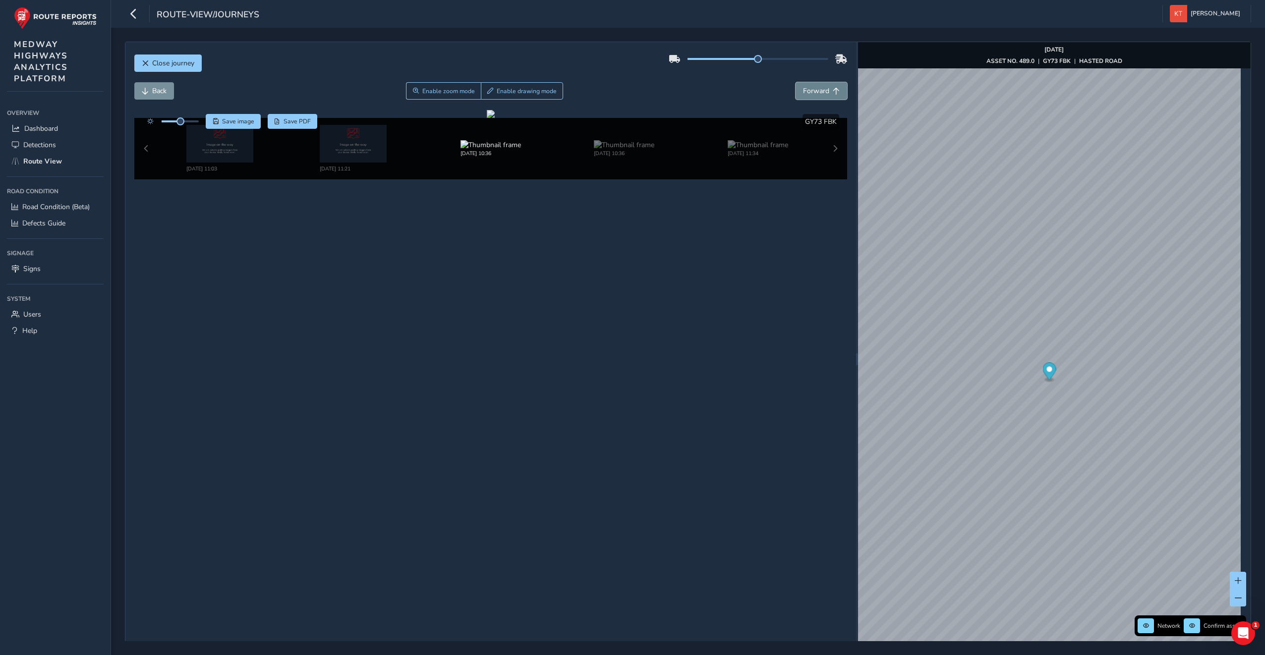
click at [806, 92] on span "Forward" at bounding box center [816, 90] width 26 height 9
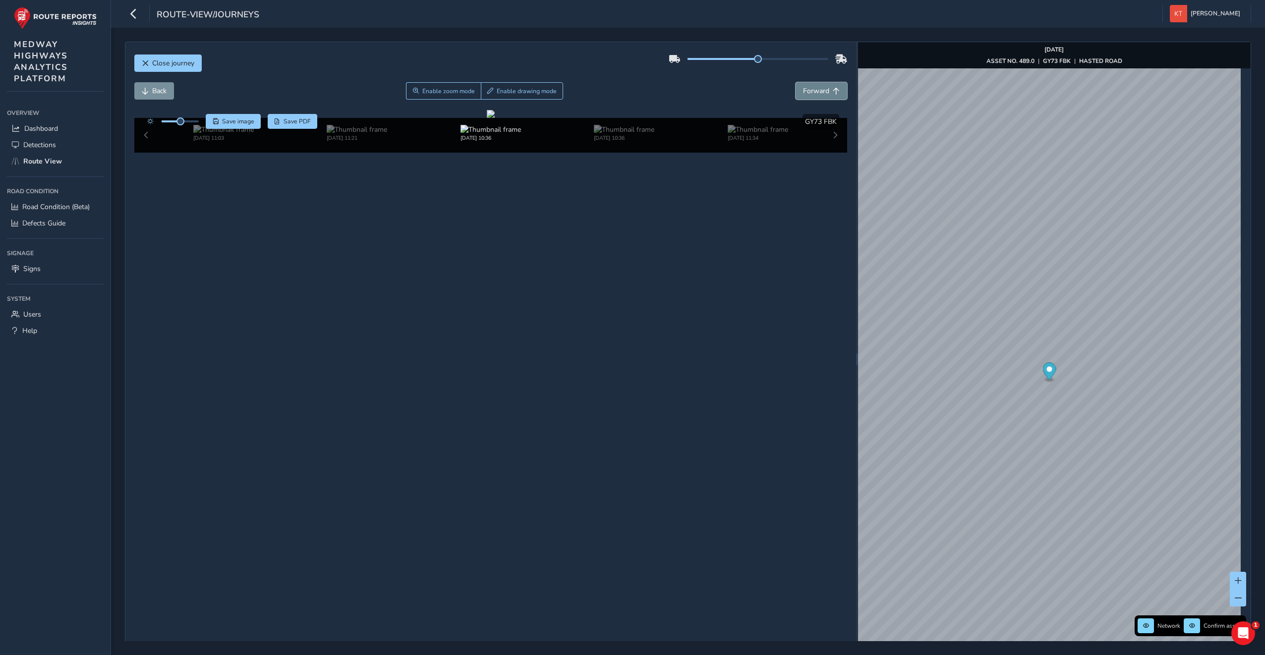
click at [806, 92] on span "Forward" at bounding box center [816, 90] width 26 height 9
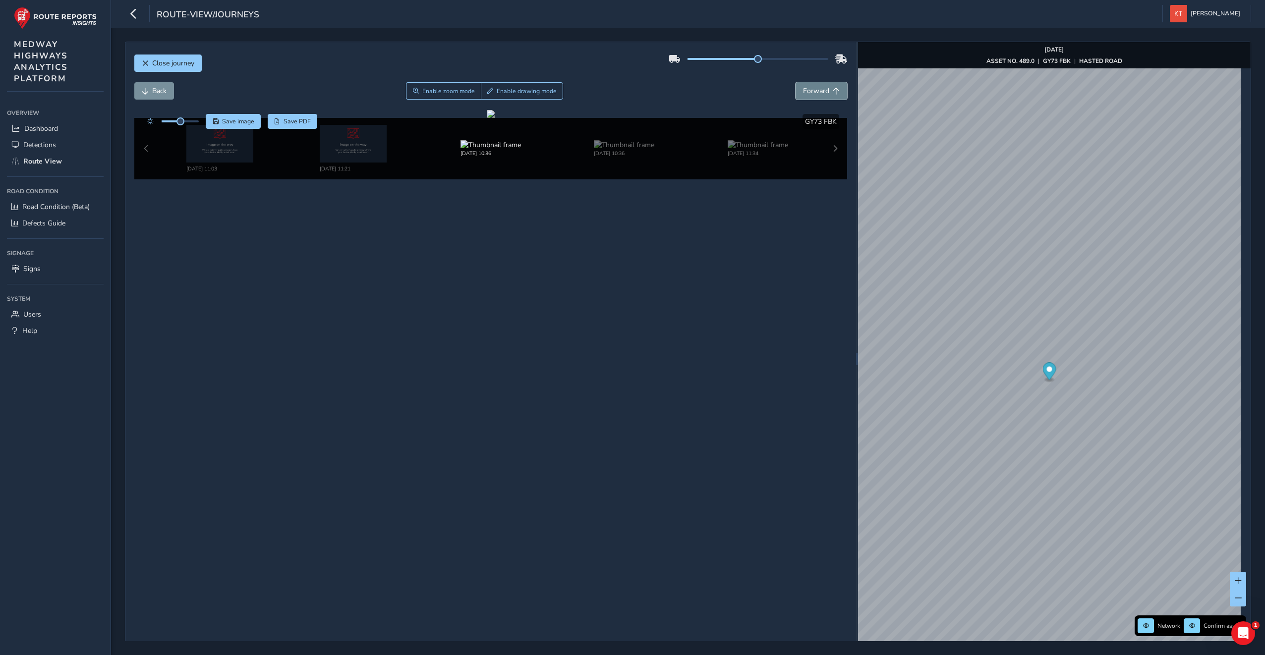
click at [807, 92] on span "Forward" at bounding box center [816, 90] width 26 height 9
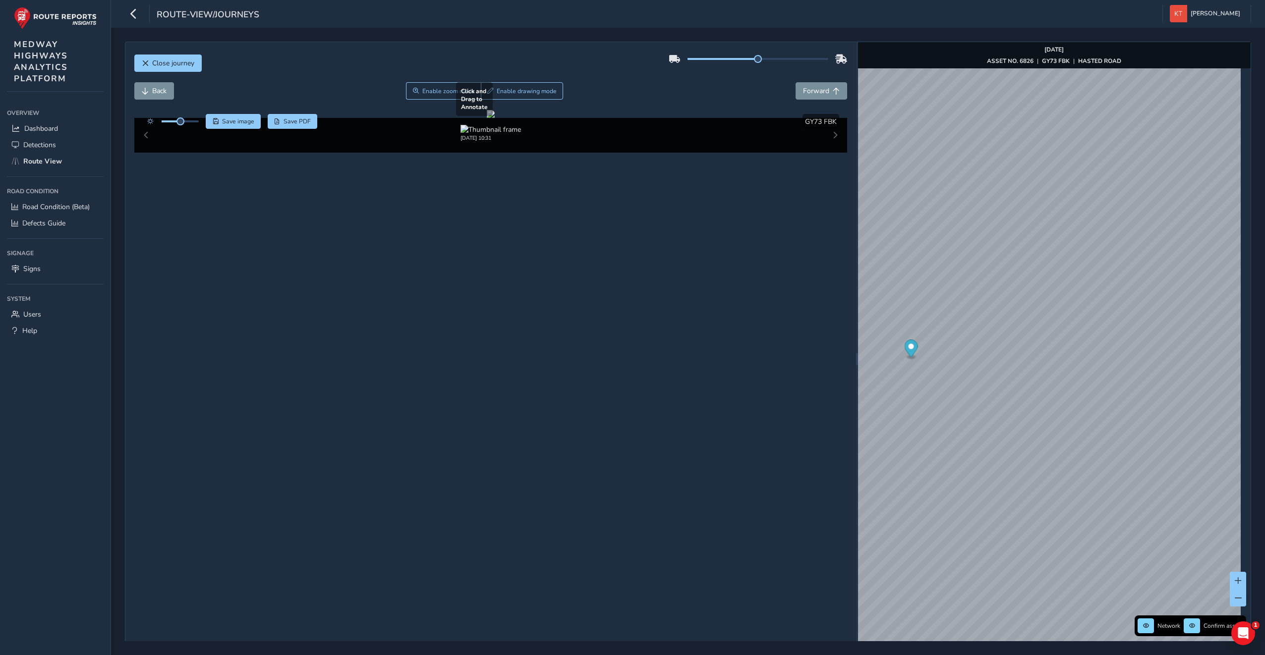
click at [495, 118] on div at bounding box center [491, 114] width 8 height 8
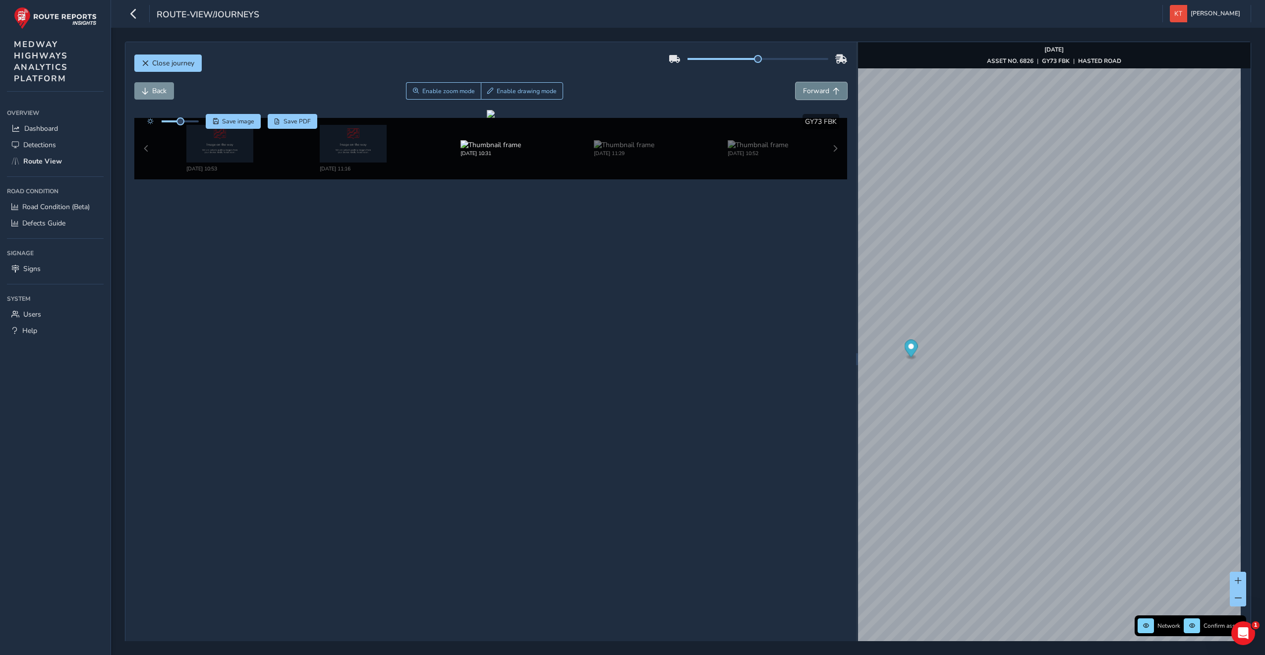
click at [805, 93] on span "Forward" at bounding box center [816, 90] width 26 height 9
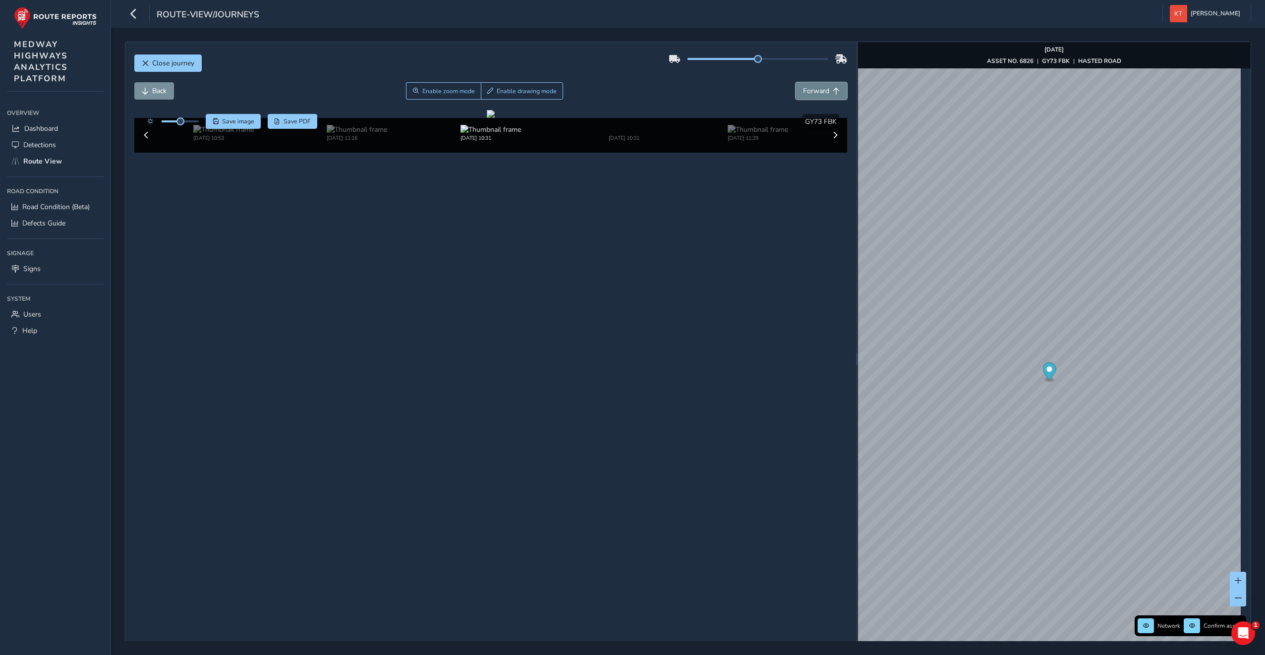
click at [805, 93] on span "Forward" at bounding box center [816, 90] width 26 height 9
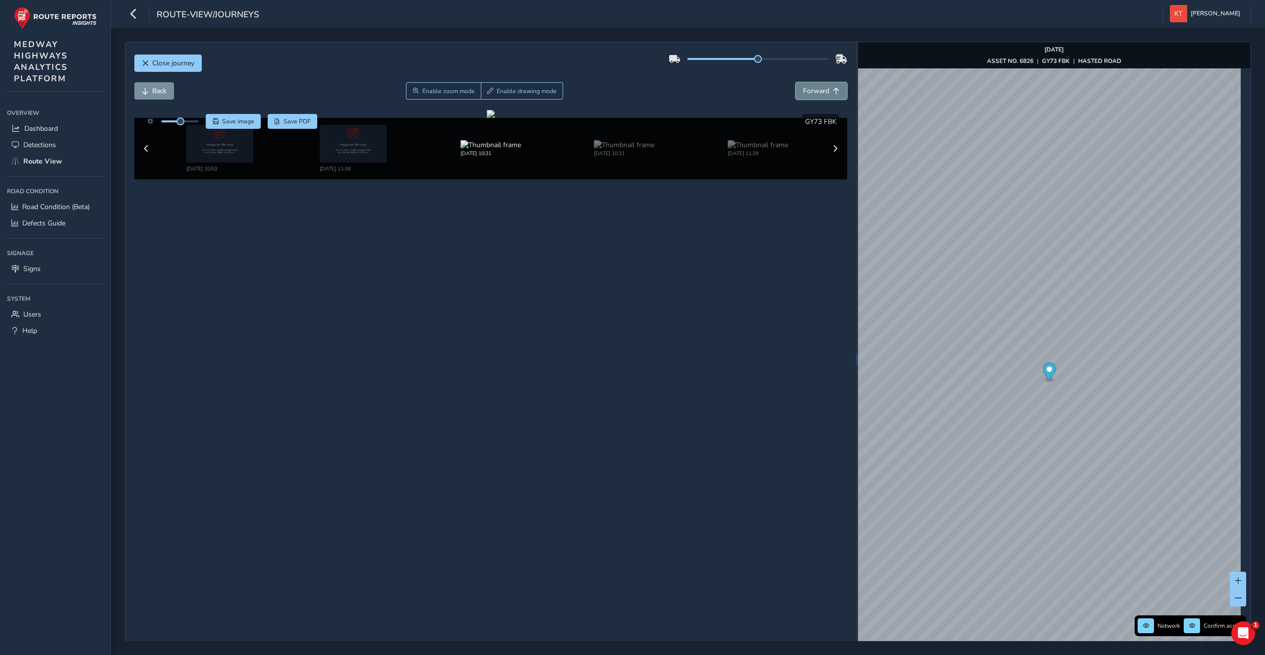
click at [805, 93] on span "Forward" at bounding box center [816, 90] width 26 height 9
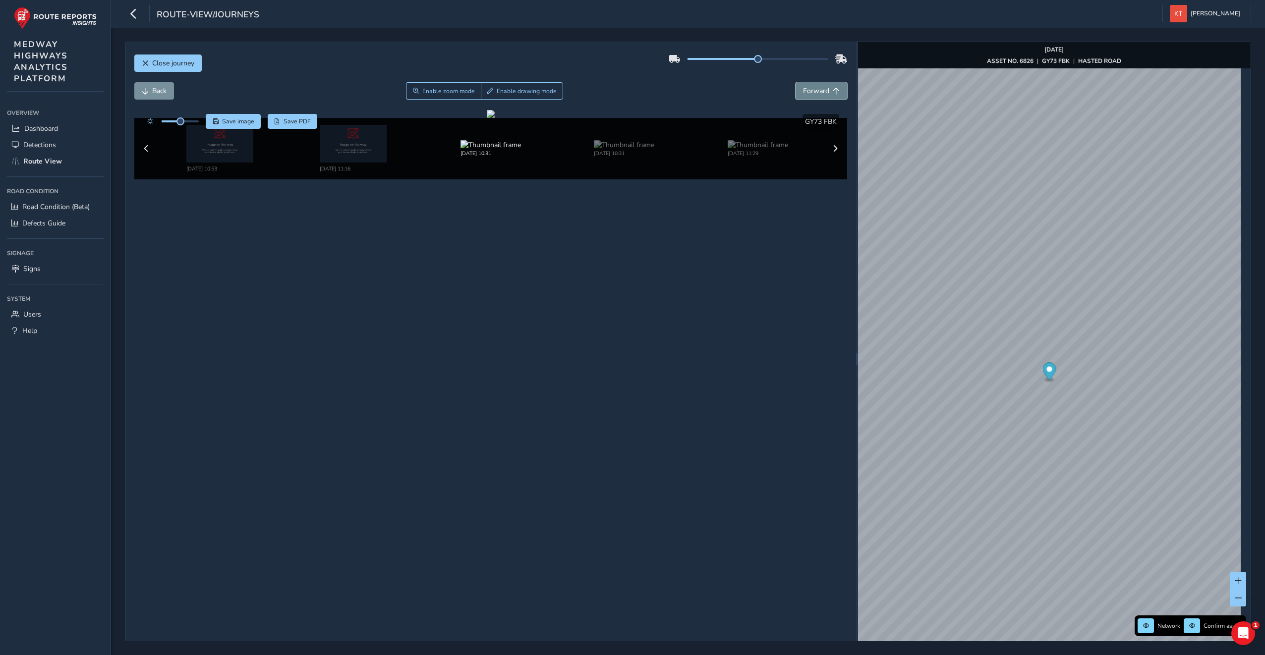
click at [805, 93] on span "Forward" at bounding box center [816, 90] width 26 height 9
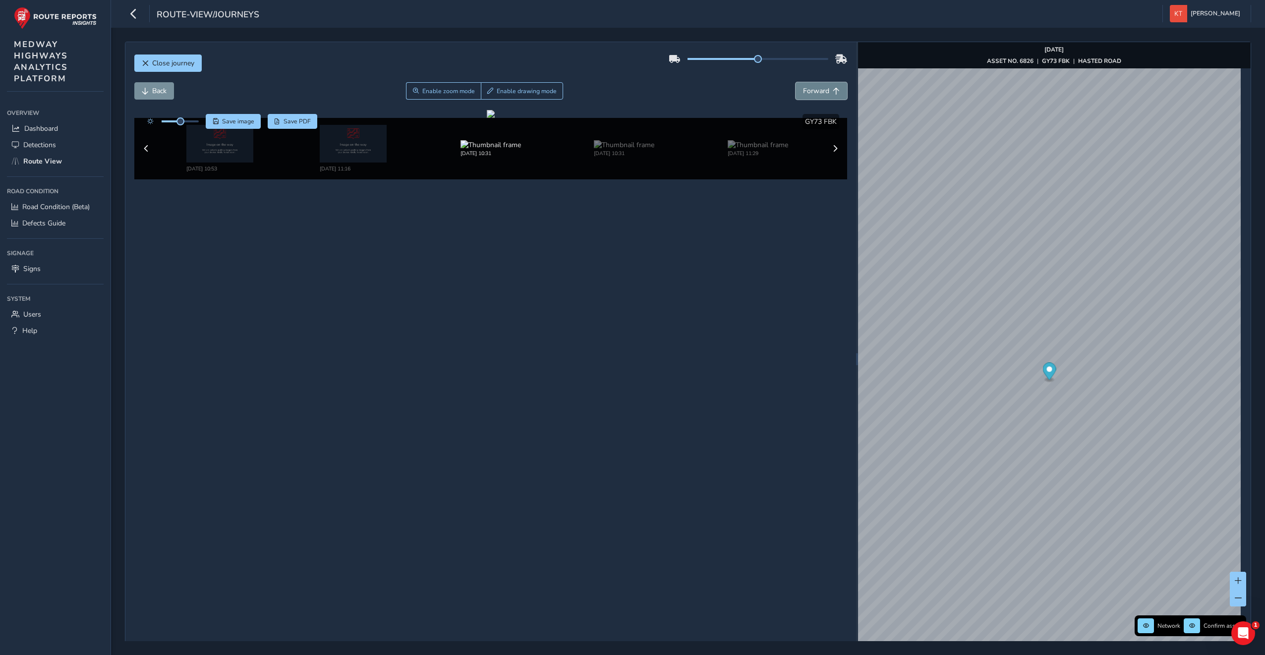
click at [805, 93] on span "Forward" at bounding box center [816, 90] width 26 height 9
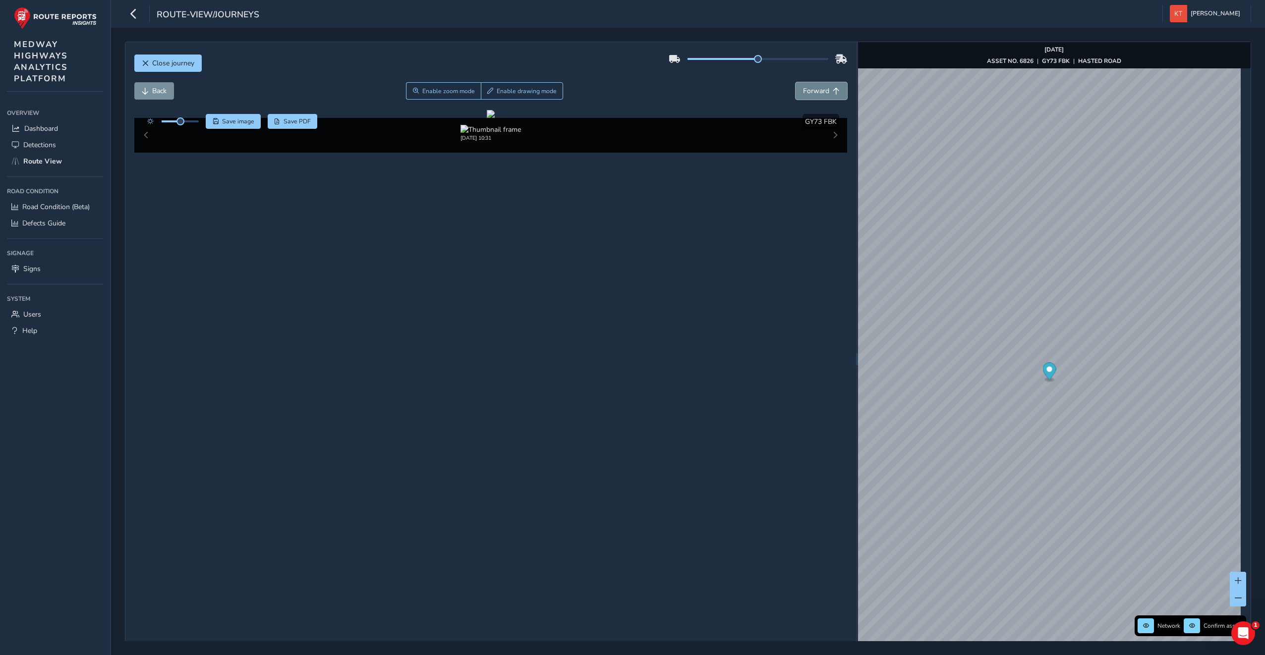
click at [805, 93] on span "Forward" at bounding box center [816, 90] width 26 height 9
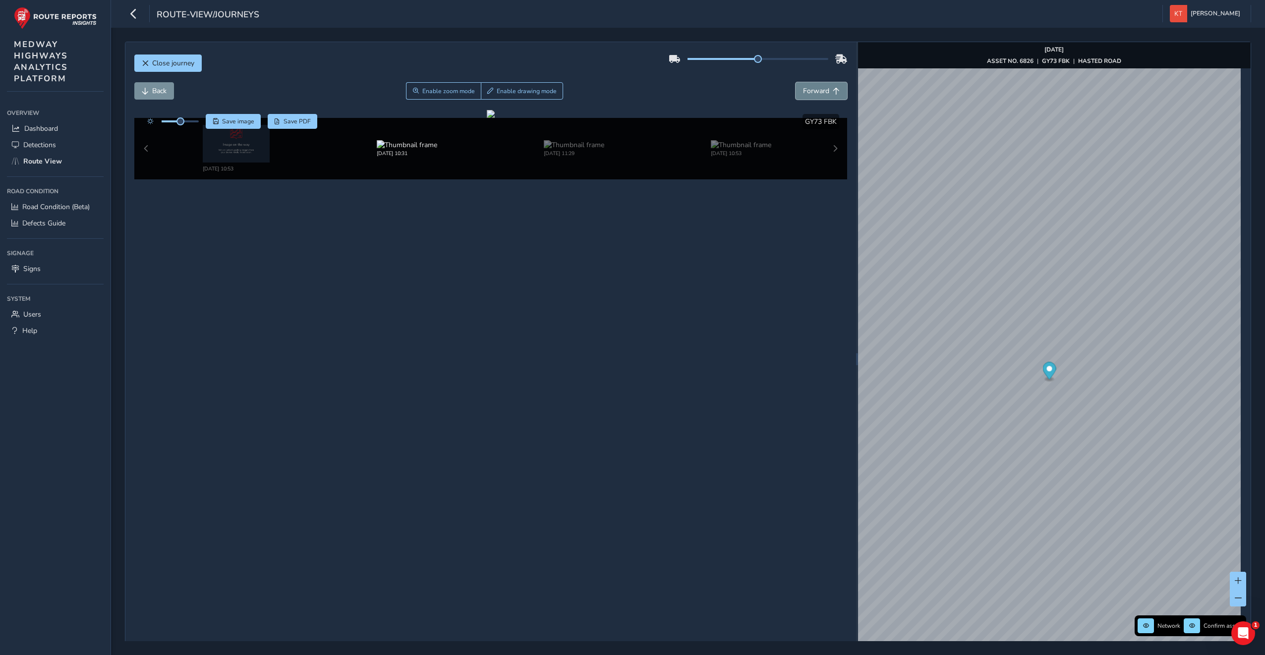
click at [805, 94] on span "Forward" at bounding box center [816, 90] width 26 height 9
click at [487, 118] on div at bounding box center [491, 114] width 8 height 8
click at [826, 95] on button "Forward" at bounding box center [821, 90] width 52 height 17
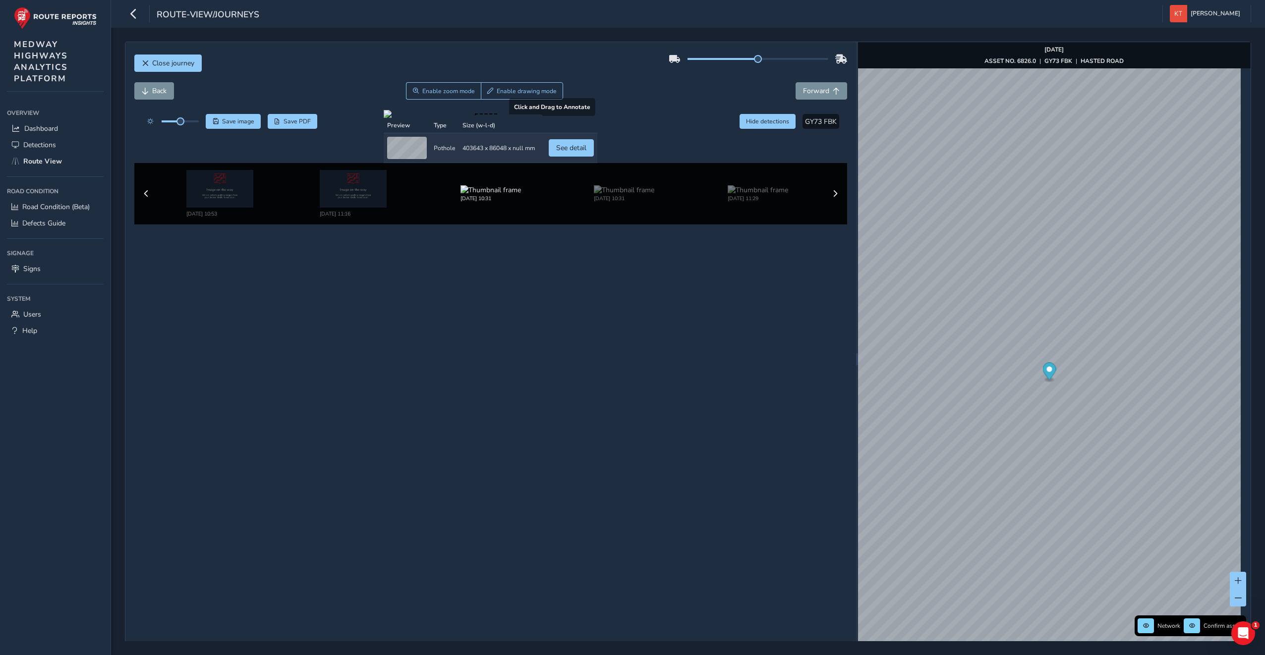
click at [487, 118] on div at bounding box center [491, 114] width 214 height 8
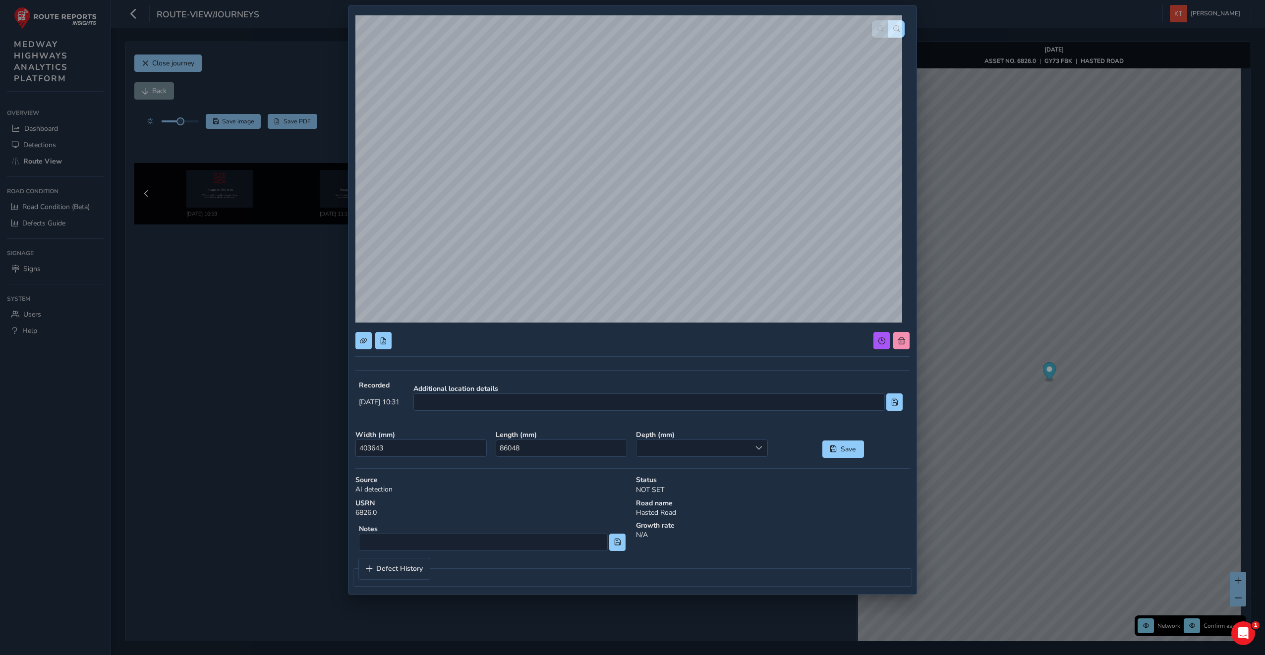
scroll to position [38, 0]
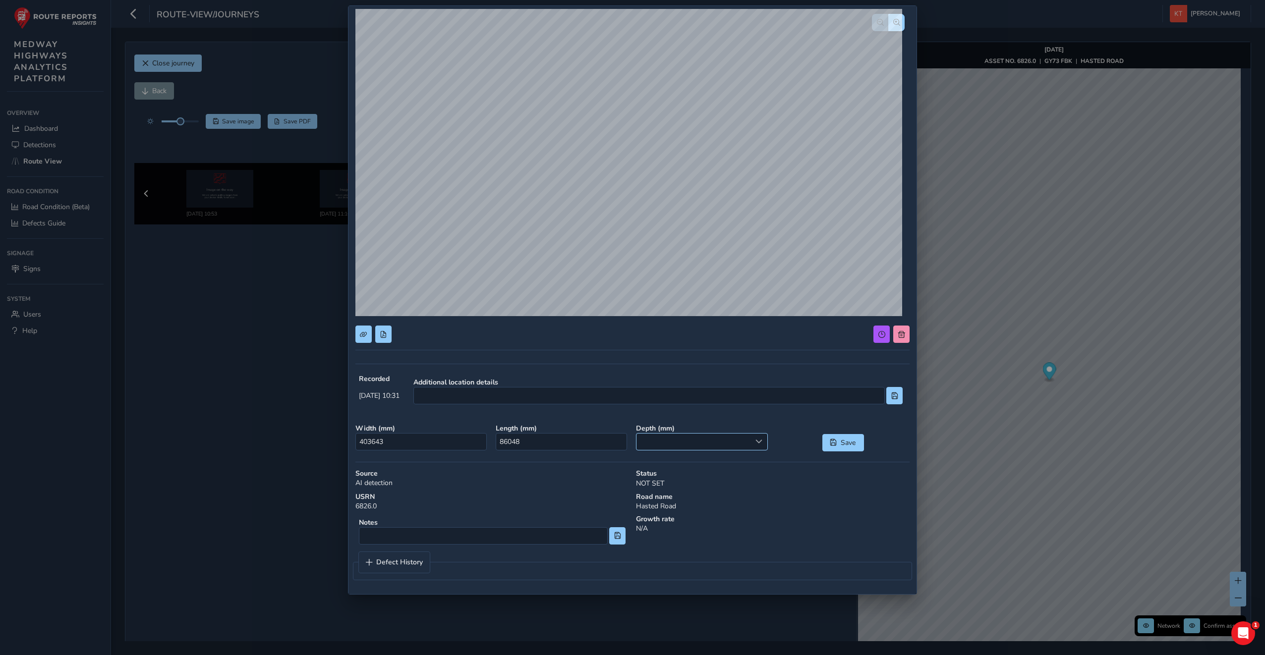
click at [755, 442] on span at bounding box center [758, 441] width 7 height 7
